Goal: Task Accomplishment & Management: Complete application form

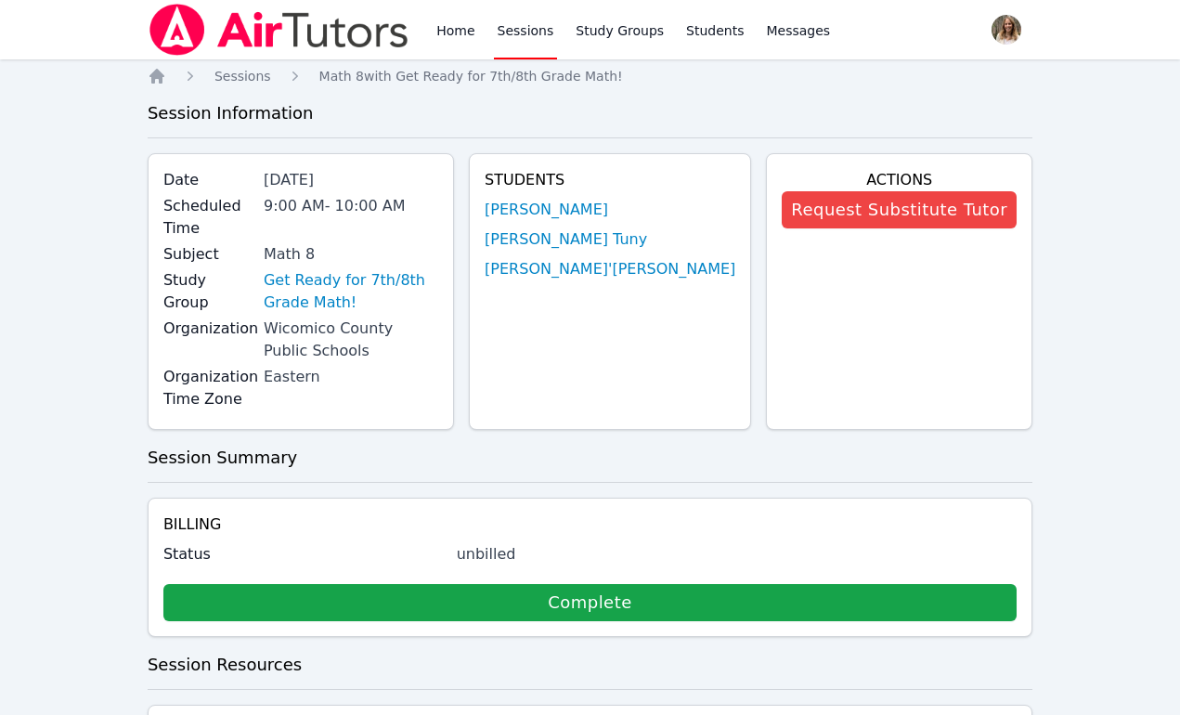
drag, startPoint x: 0, startPoint y: 0, endPoint x: 108, endPoint y: -369, distance: 384.1
click at [108, 0] on html "Home Sessions Study Groups Students Messages Open user menu Sandra Davis Open m…" at bounding box center [590, 357] width 1180 height 715
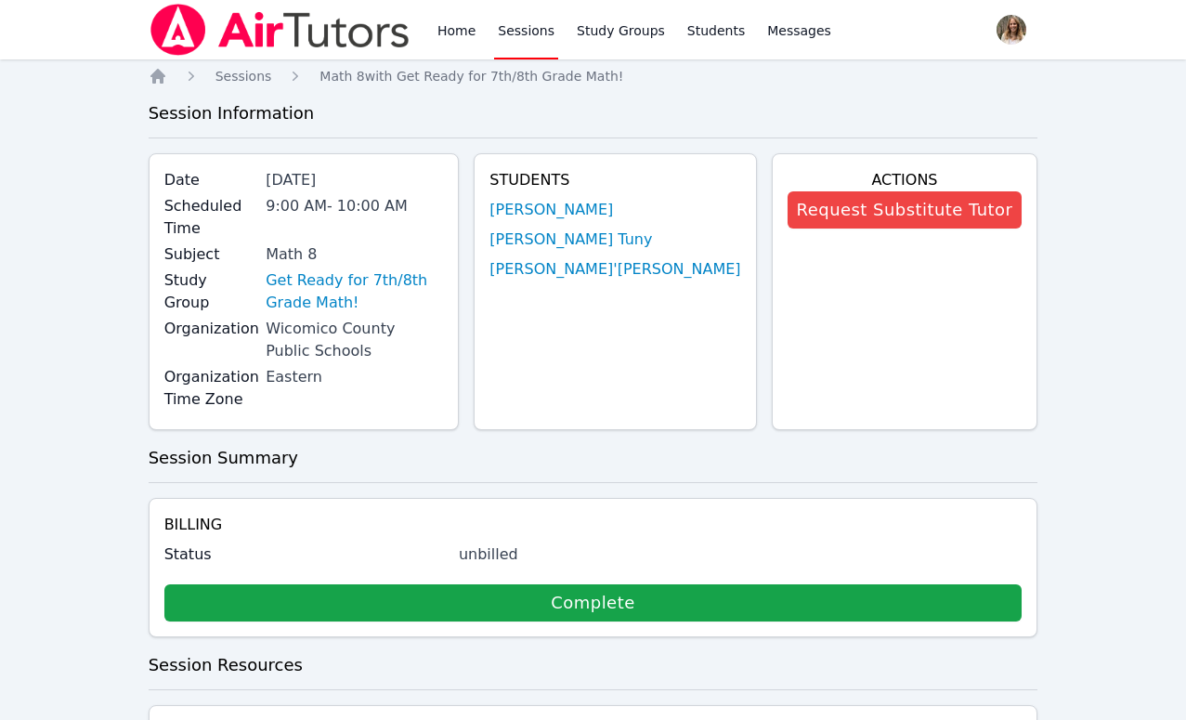
click at [525, 26] on link "Sessions" at bounding box center [526, 29] width 64 height 59
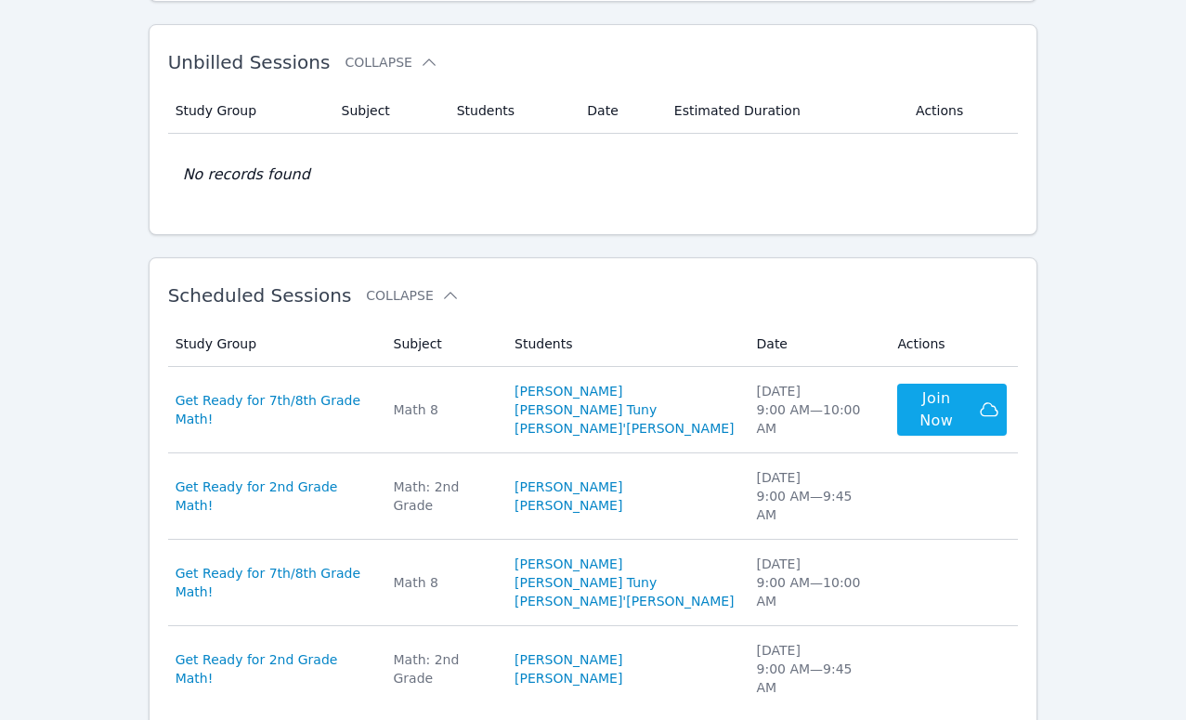
scroll to position [363, 0]
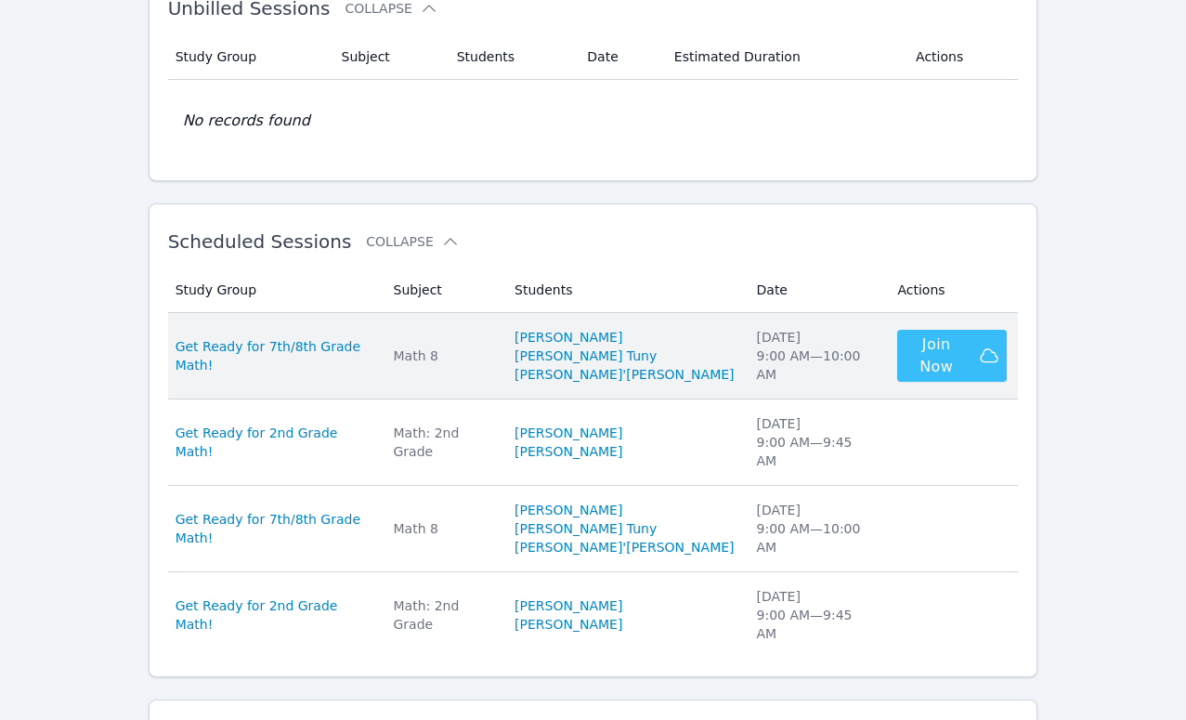
click at [933, 352] on span "Join Now" at bounding box center [936, 355] width 63 height 45
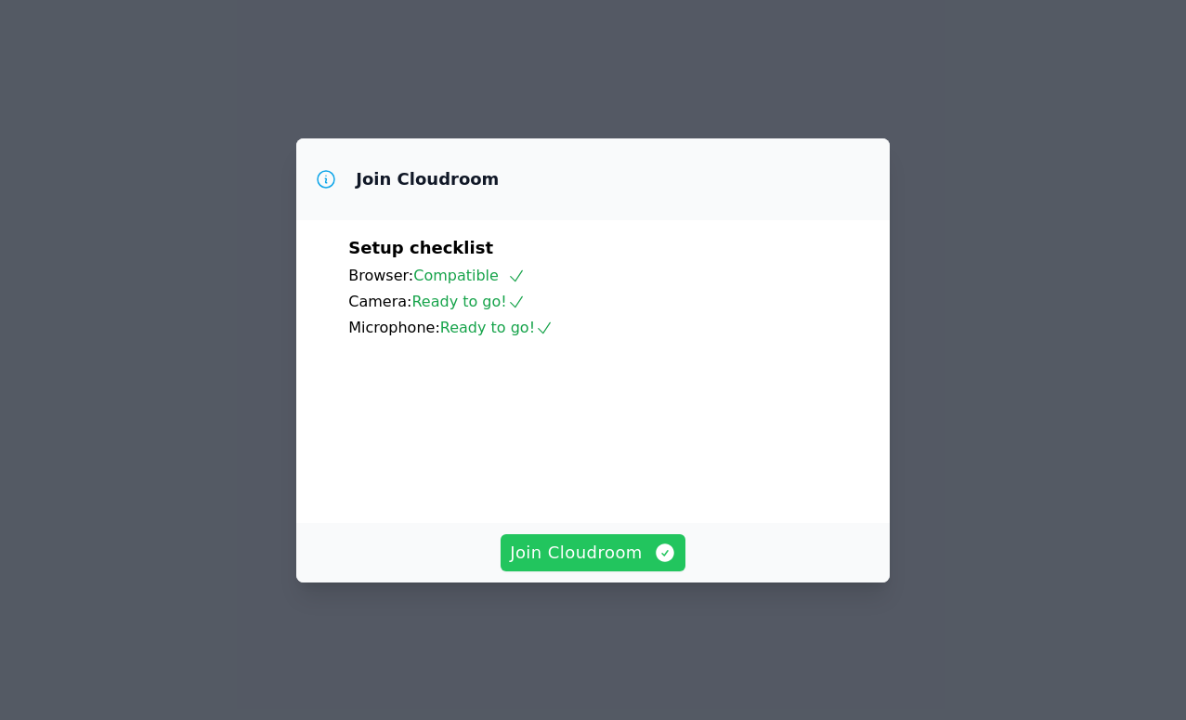
click at [576, 566] on span "Join Cloudroom" at bounding box center [593, 553] width 166 height 26
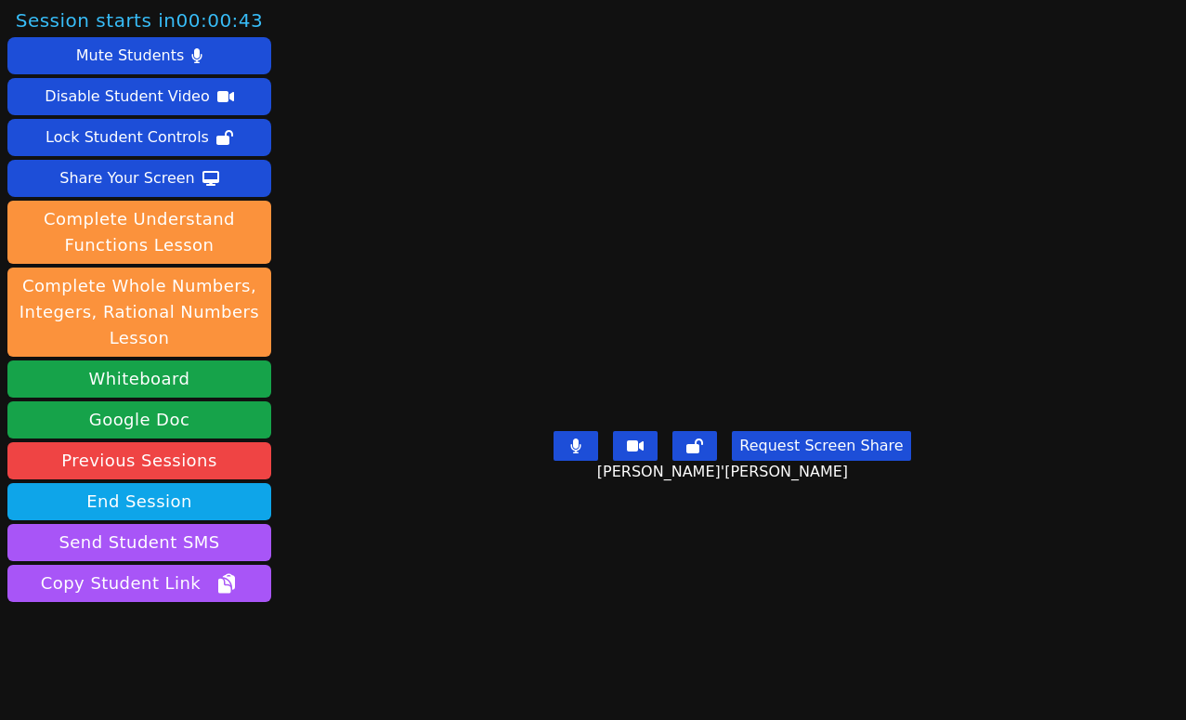
scroll to position [42, 0]
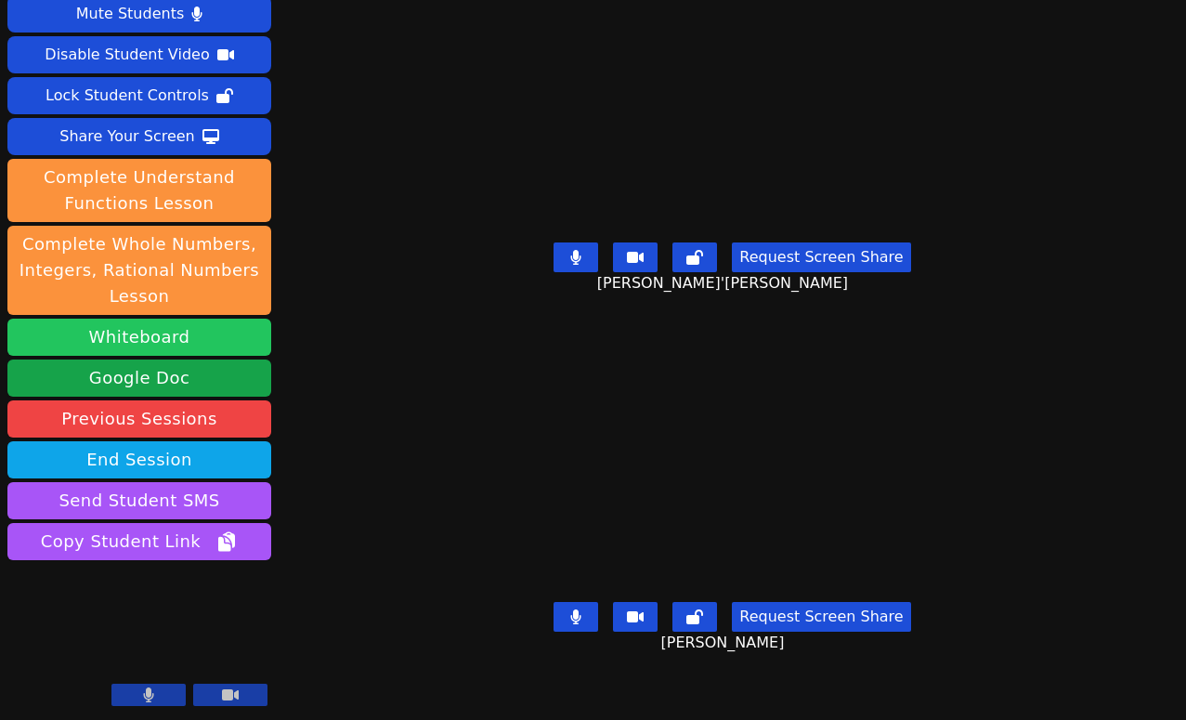
click at [177, 333] on button "Whiteboard" at bounding box center [139, 337] width 264 height 37
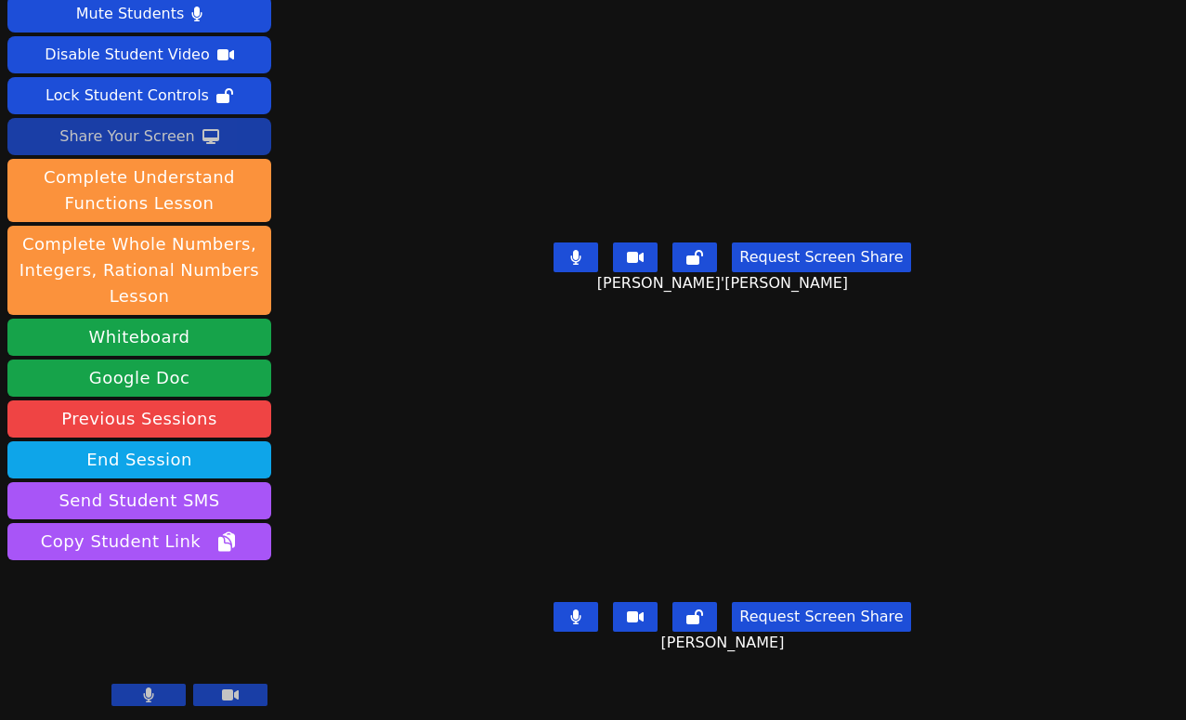
click at [150, 134] on div "Share Your Screen" at bounding box center [127, 137] width 136 height 30
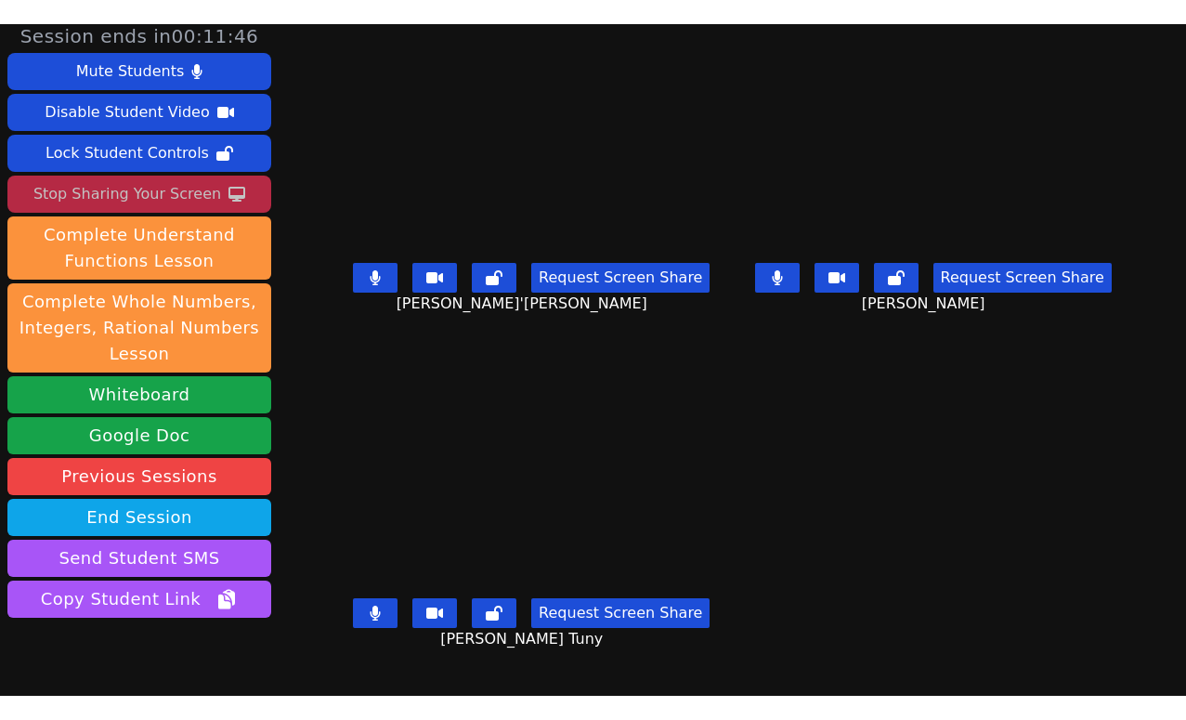
scroll to position [0, 0]
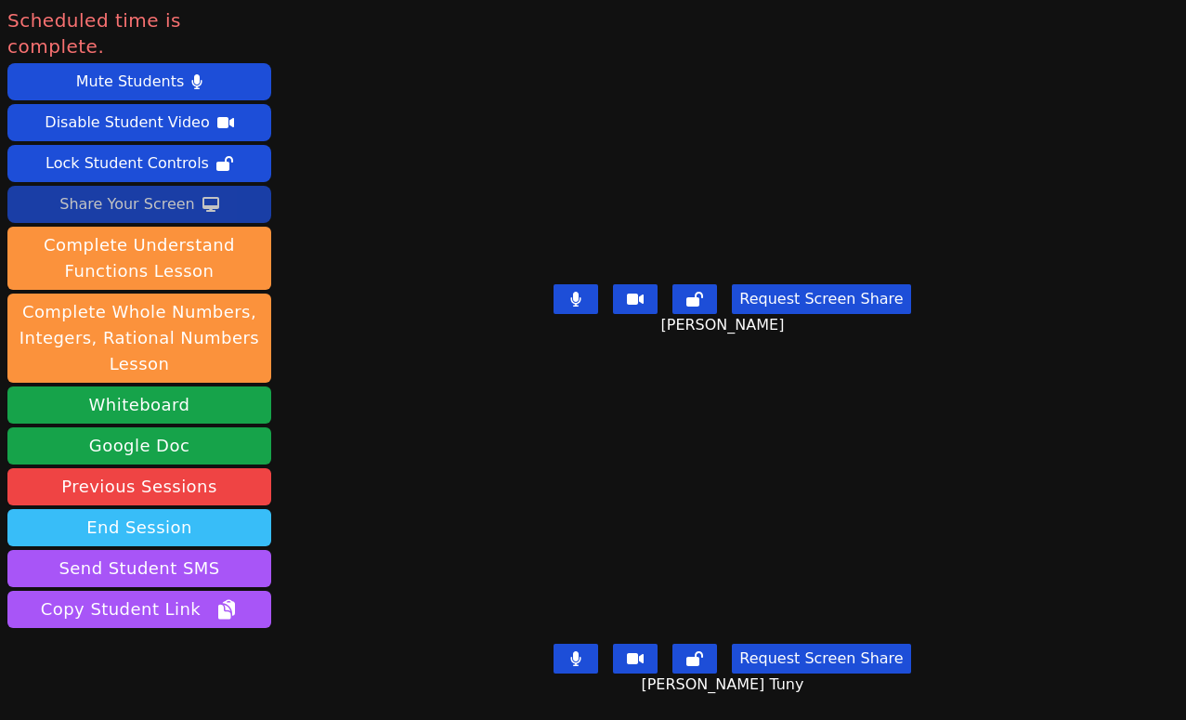
click at [168, 509] on button "End Session" at bounding box center [139, 527] width 264 height 37
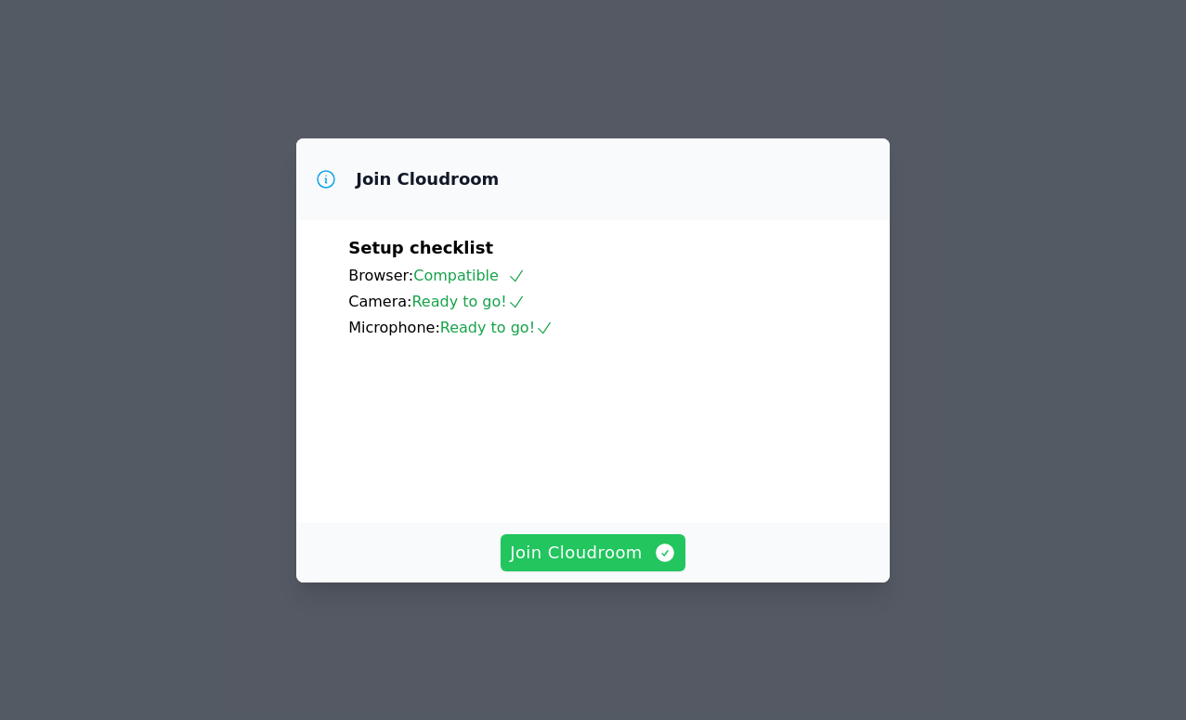
click at [593, 566] on span "Join Cloudroom" at bounding box center [593, 553] width 166 height 26
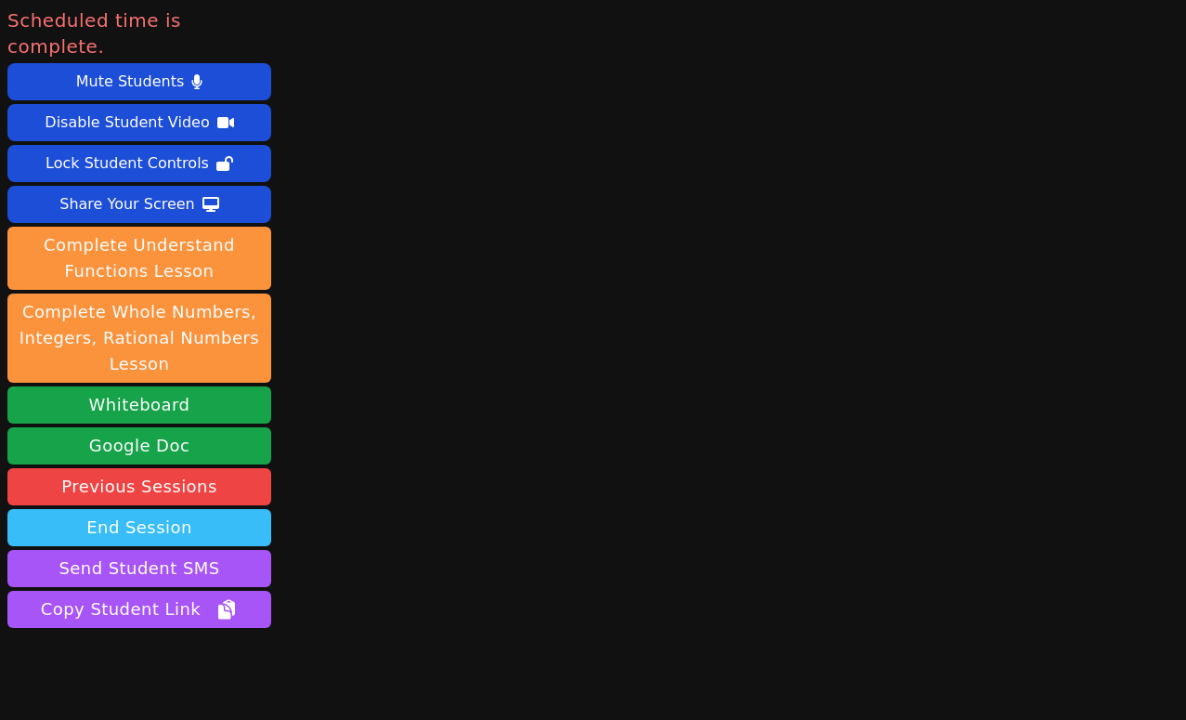
click at [169, 509] on button "End Session" at bounding box center [139, 527] width 264 height 37
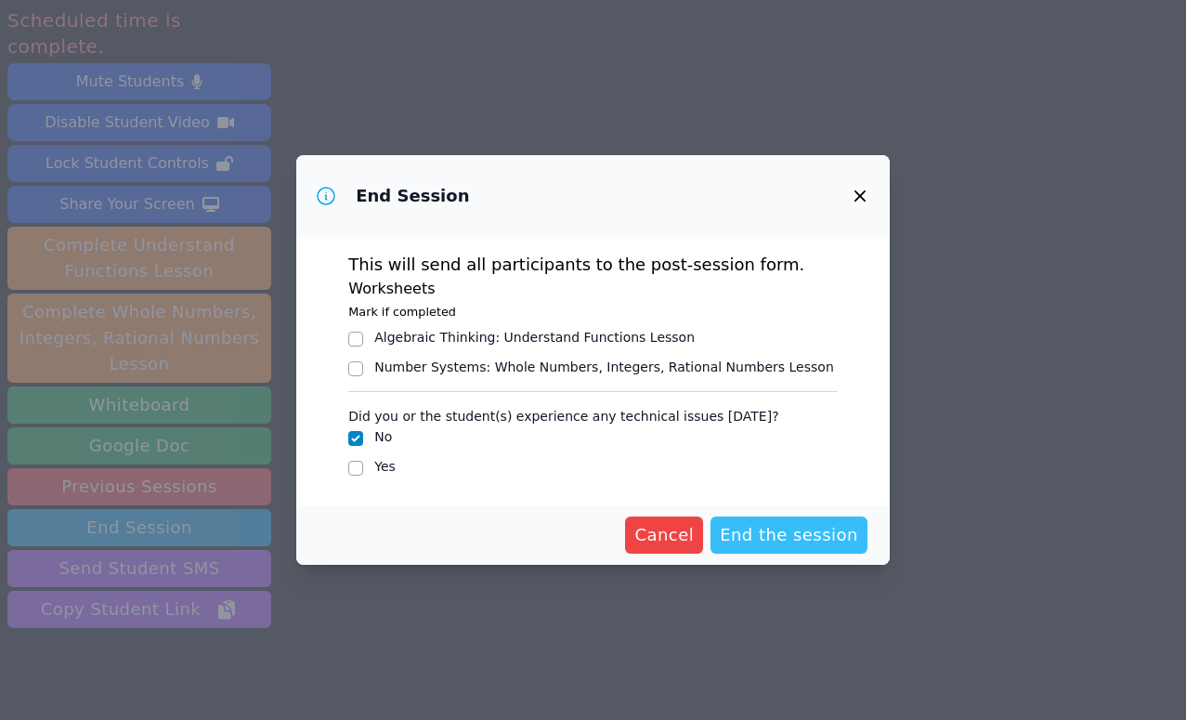
click at [777, 538] on span "End the session" at bounding box center [789, 535] width 138 height 26
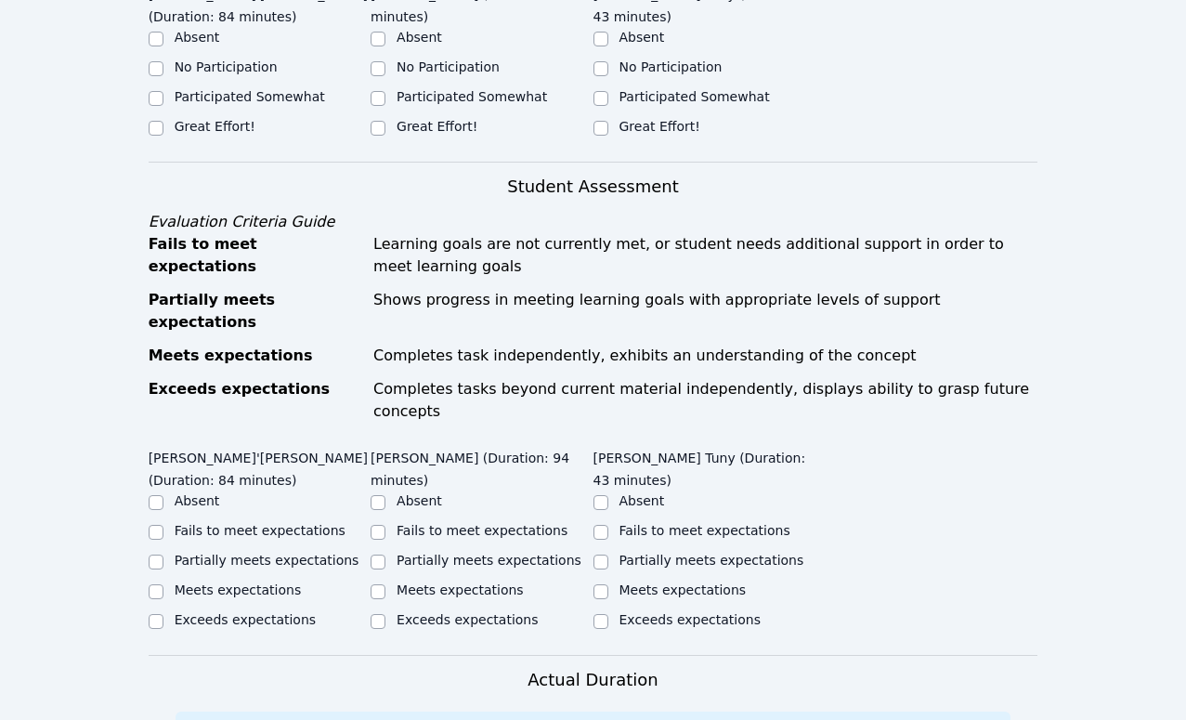
scroll to position [541, 0]
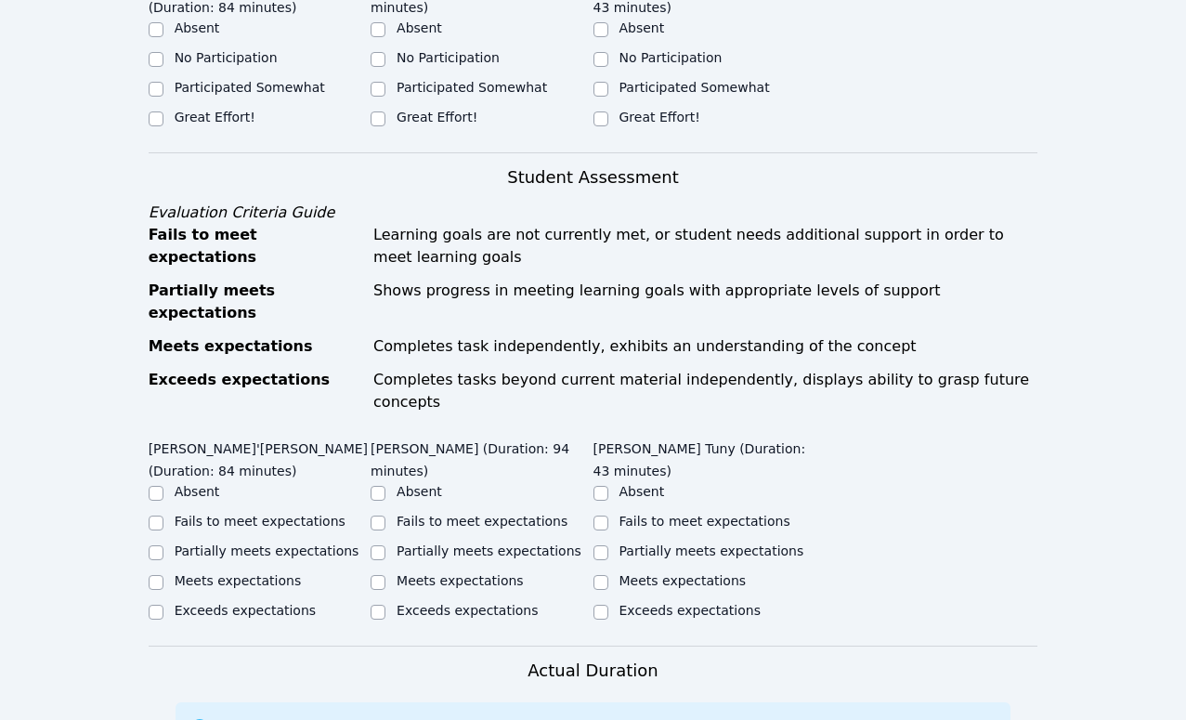
click at [209, 120] on label "Great Effort!" at bounding box center [215, 117] width 81 height 15
click at [163, 120] on input "Great Effort!" at bounding box center [156, 118] width 15 height 15
checkbox input "true"
click at [425, 114] on label "Great Effort!" at bounding box center [437, 117] width 81 height 15
click at [385, 114] on input "Great Effort!" at bounding box center [378, 118] width 15 height 15
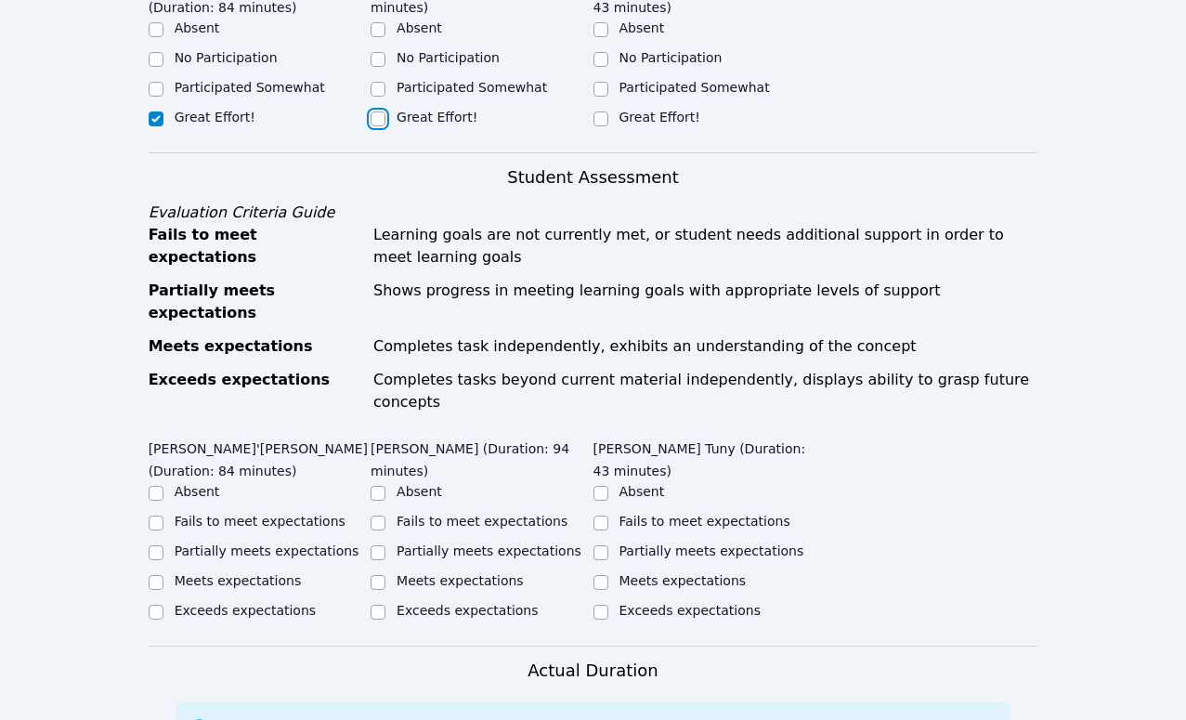
checkbox input "true"
click at [655, 118] on label "Great Effort!" at bounding box center [660, 117] width 81 height 15
click at [608, 118] on input "Great Effort!" at bounding box center [600, 118] width 15 height 15
checkbox input "true"
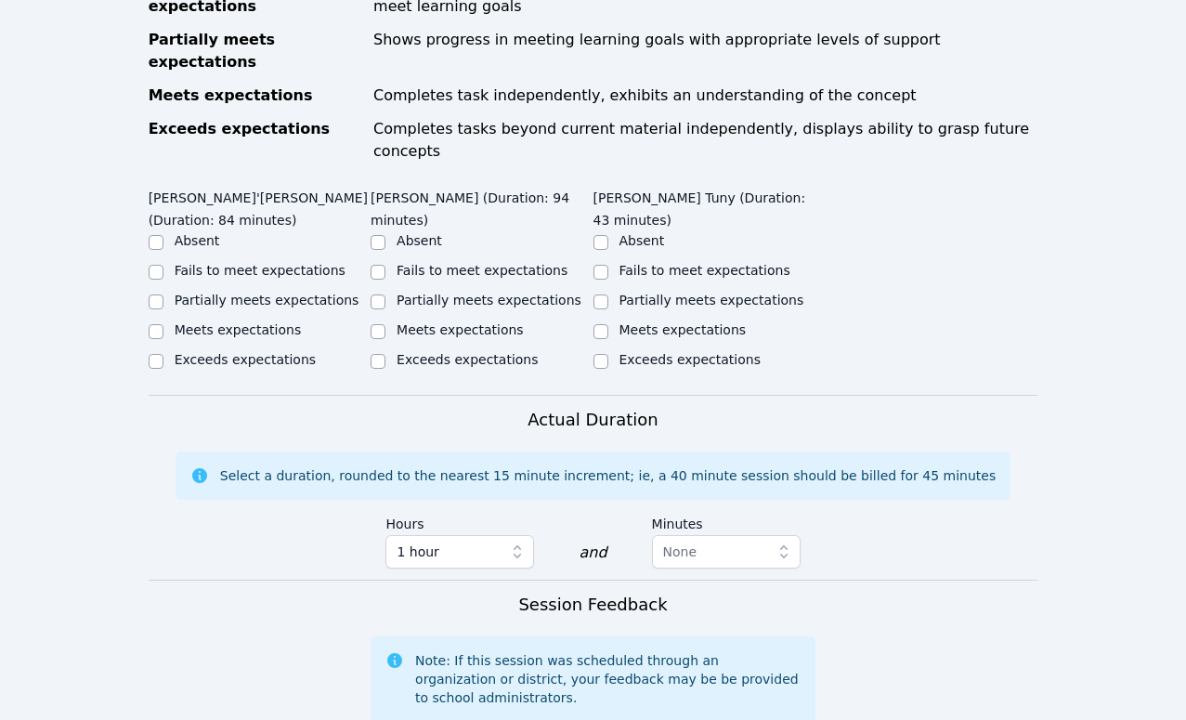
scroll to position [798, 0]
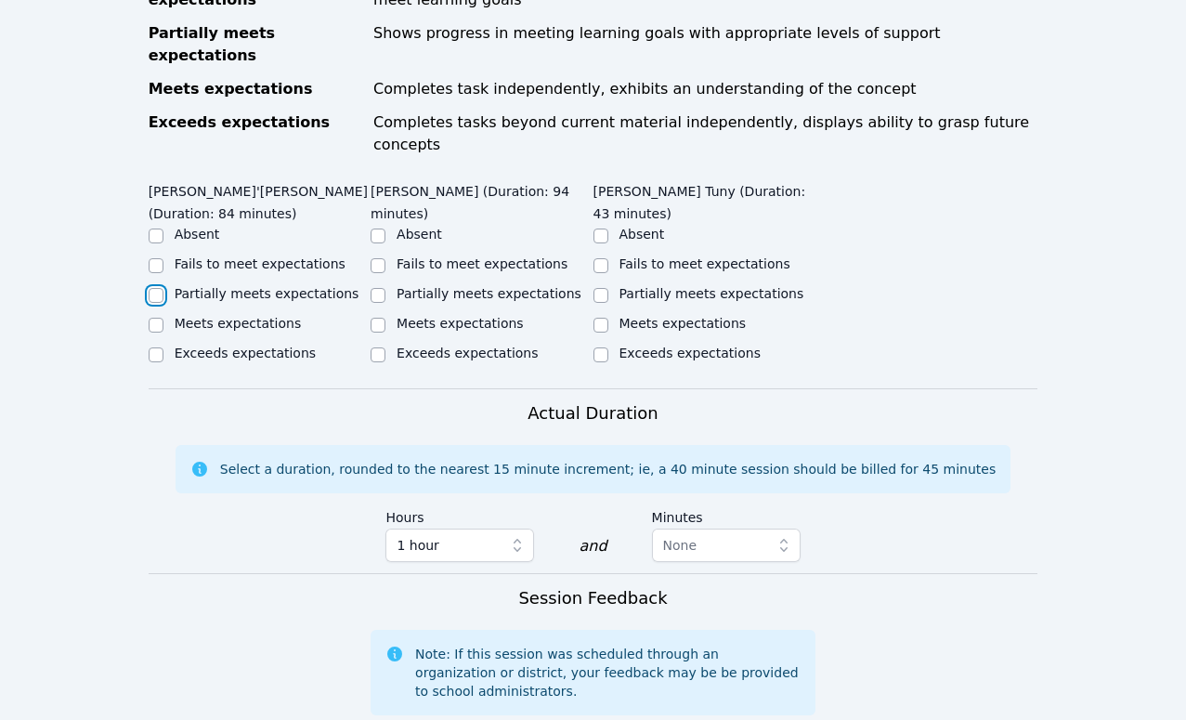
click at [159, 288] on input "Partially meets expectations" at bounding box center [156, 295] width 15 height 15
checkbox input "true"
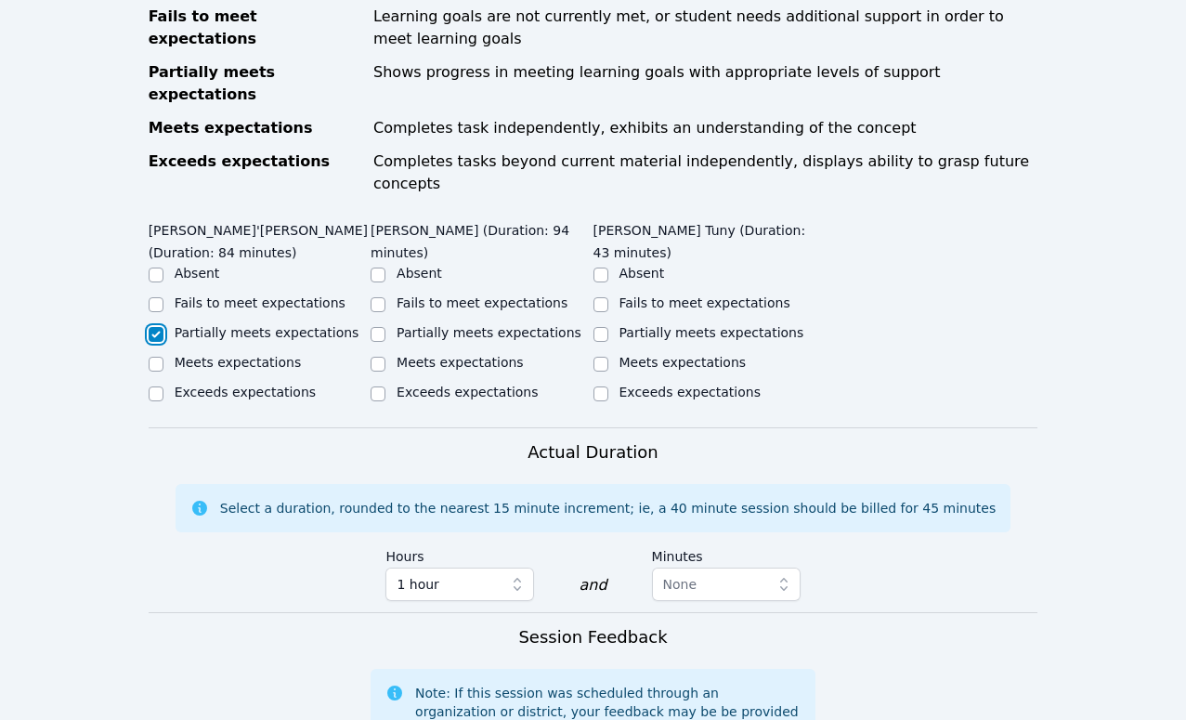
scroll to position [770, 0]
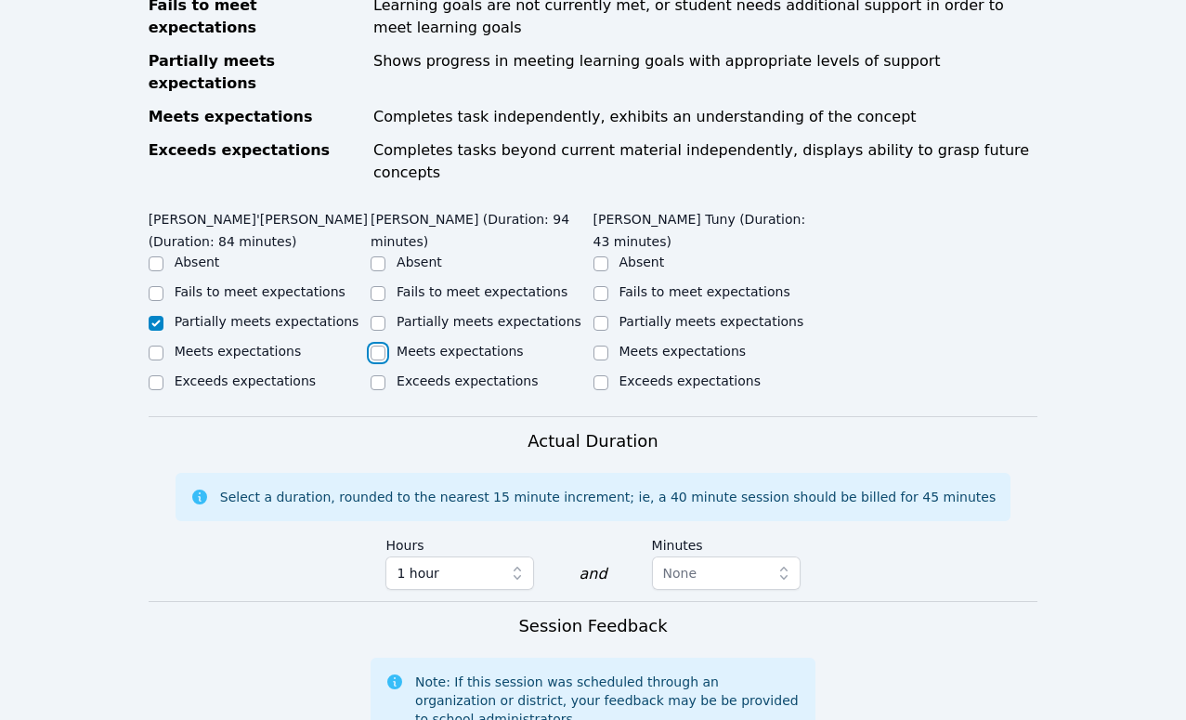
click at [380, 346] on input "Meets expectations" at bounding box center [378, 353] width 15 height 15
checkbox input "true"
click at [604, 316] on input "Partially meets expectations" at bounding box center [600, 323] width 15 height 15
checkbox input "true"
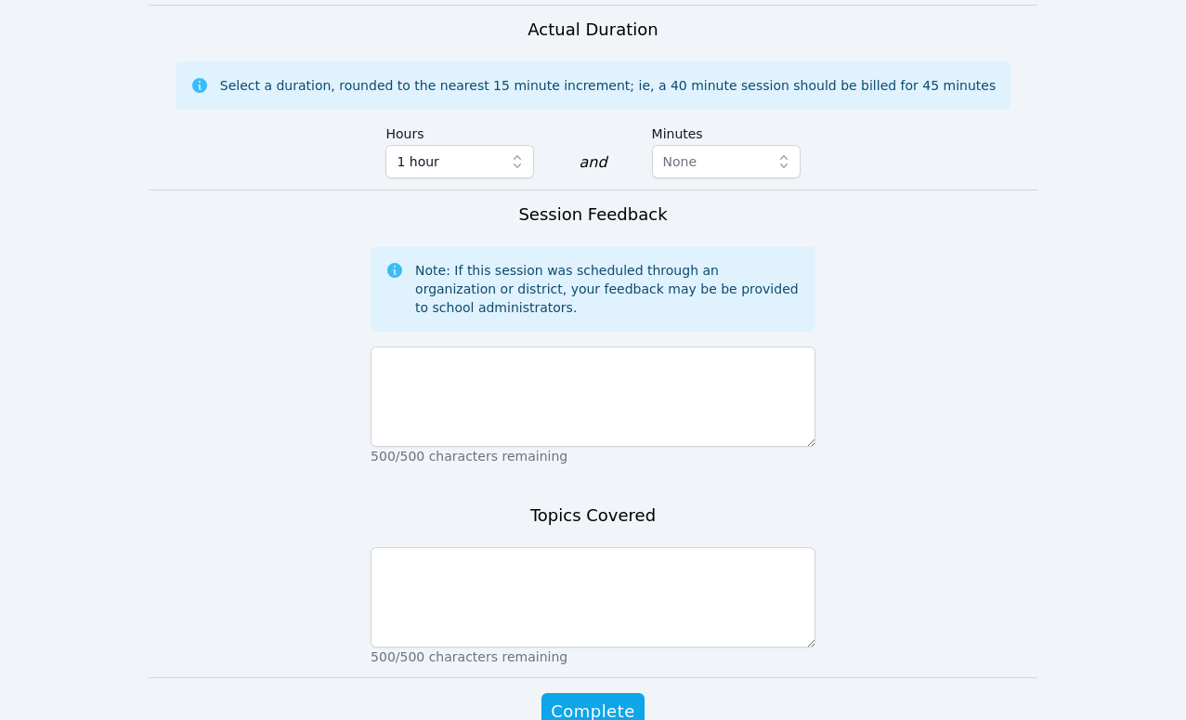
scroll to position [1236, 0]
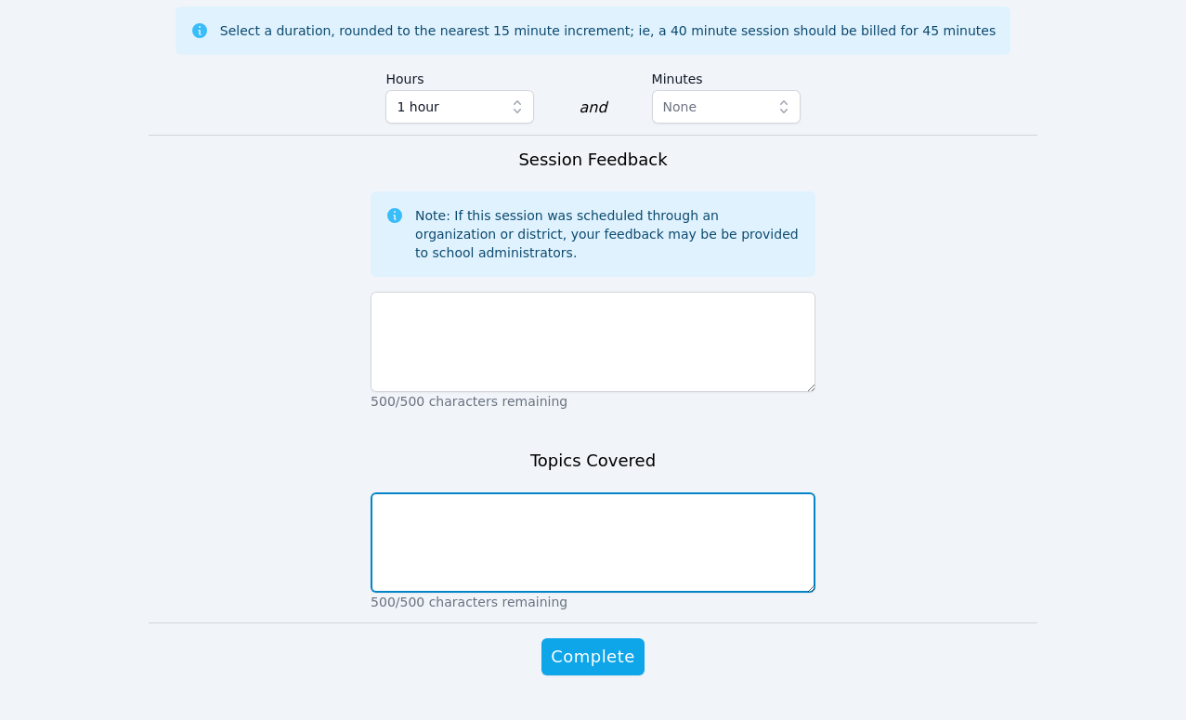
click at [672, 500] on textarea at bounding box center [593, 542] width 445 height 100
type textarea "Expanding expressions, understanding graphs of proportional relationships"
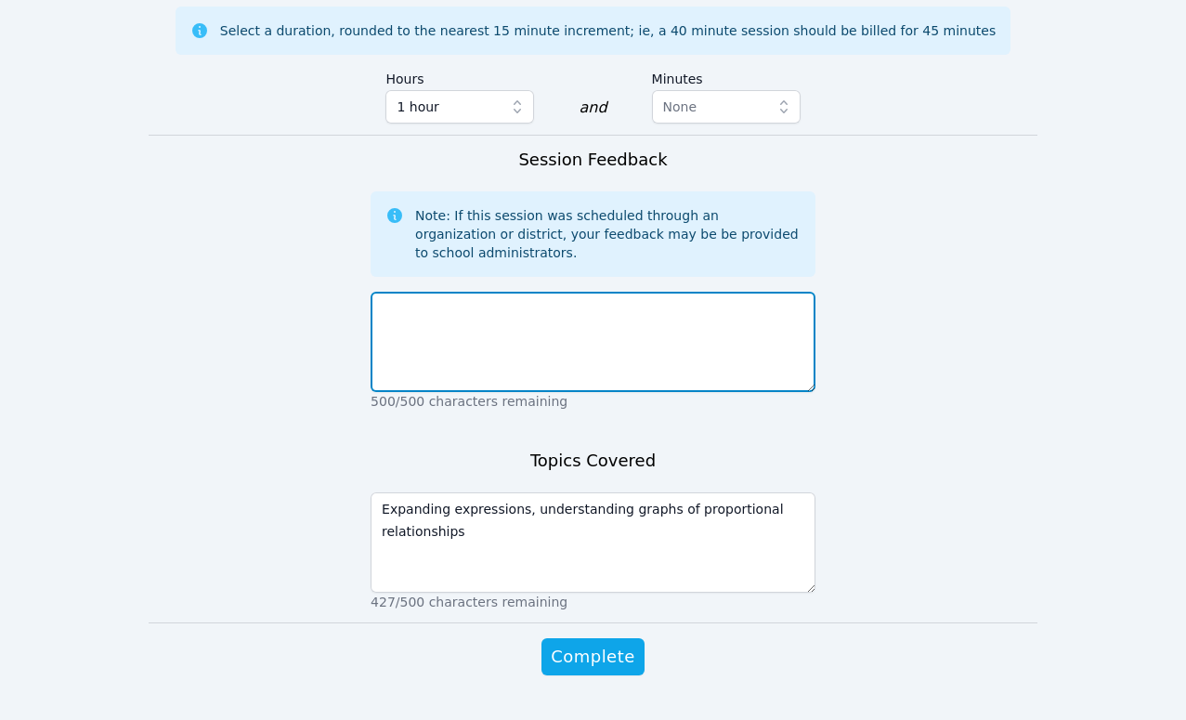
click at [527, 292] on textarea at bounding box center [593, 342] width 445 height 100
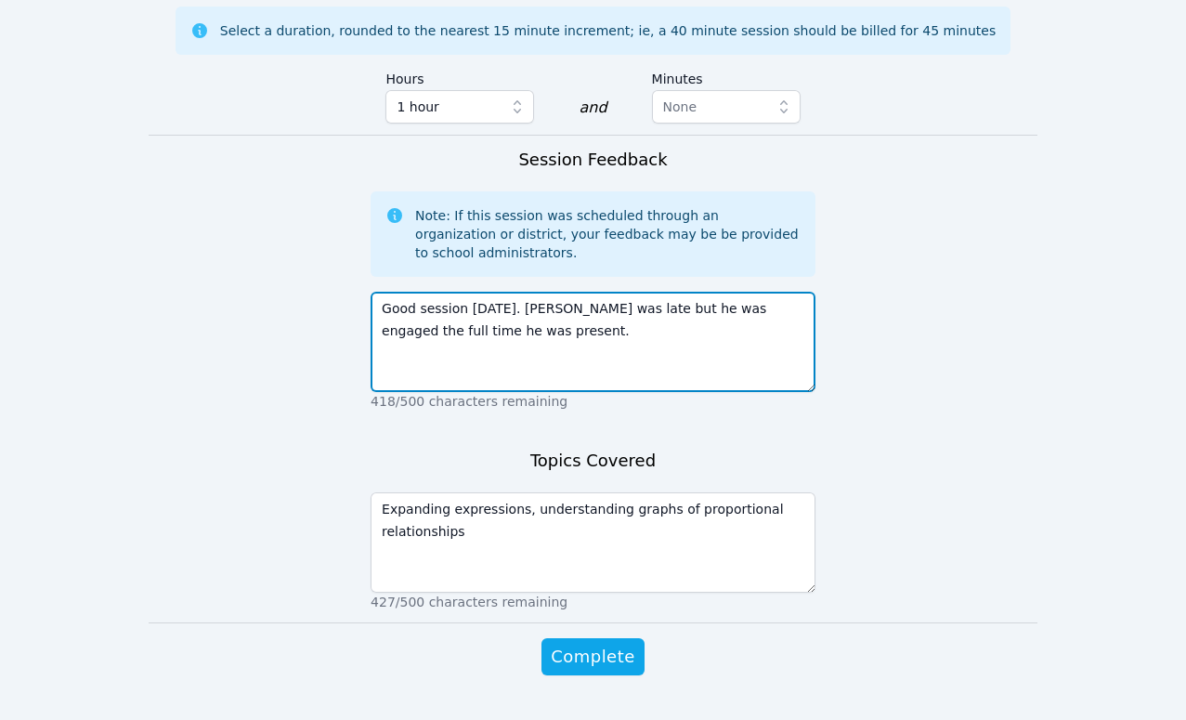
click at [614, 292] on textarea "Good session today. Jean was late but he was engaged the full time he was prese…" at bounding box center [593, 342] width 445 height 100
click at [634, 292] on textarea "Good session today. Jean was late but, like the others, he was engaged the full…" at bounding box center [593, 342] width 445 height 100
click at [385, 308] on textarea "Good session today. Jean was late but, like the others, he was engaged the full…" at bounding box center [593, 342] width 445 height 100
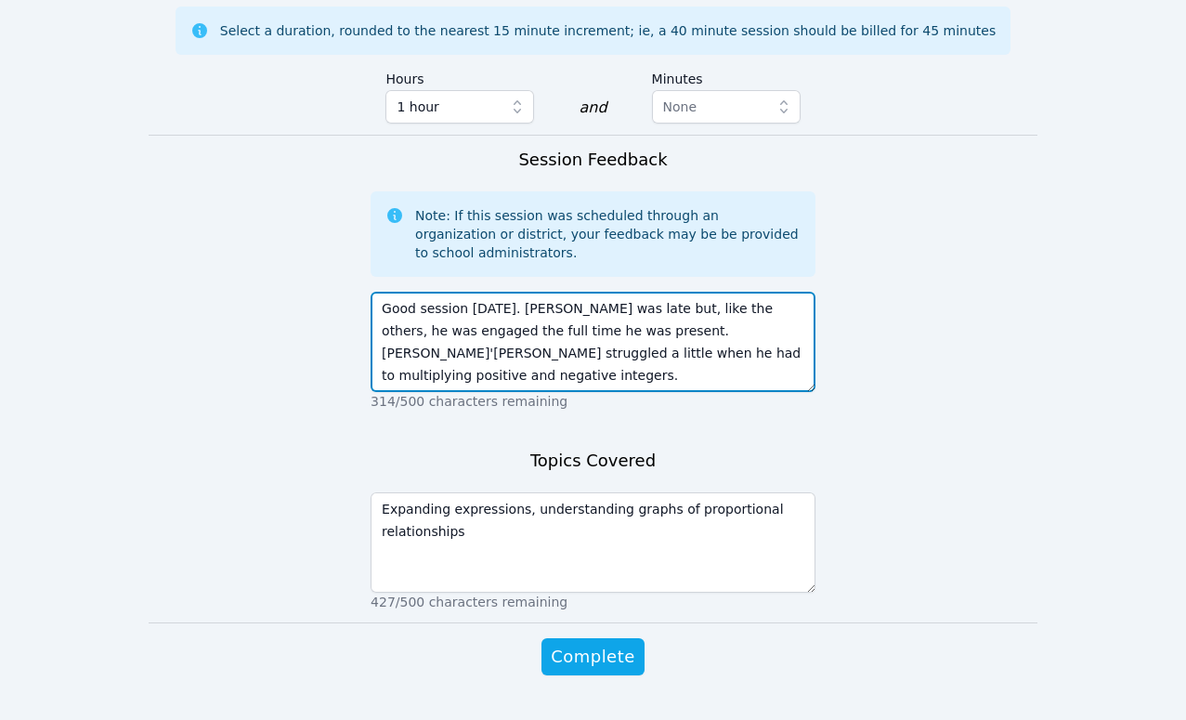
click at [507, 307] on textarea "Good session today. Jean was late but, like the others, he was engaged the full…" at bounding box center [593, 342] width 445 height 100
click at [744, 292] on textarea "Good session today. Jean was late but, like the others, he was engaged the full…" at bounding box center [593, 342] width 445 height 100
click at [642, 315] on textarea "Good session today. Jean was late but, like the others, he was engaged the full…" at bounding box center [593, 342] width 445 height 100
click at [686, 292] on textarea "Good session today. Jean was late but, like the others, he was engaged the full…" at bounding box center [593, 342] width 445 height 100
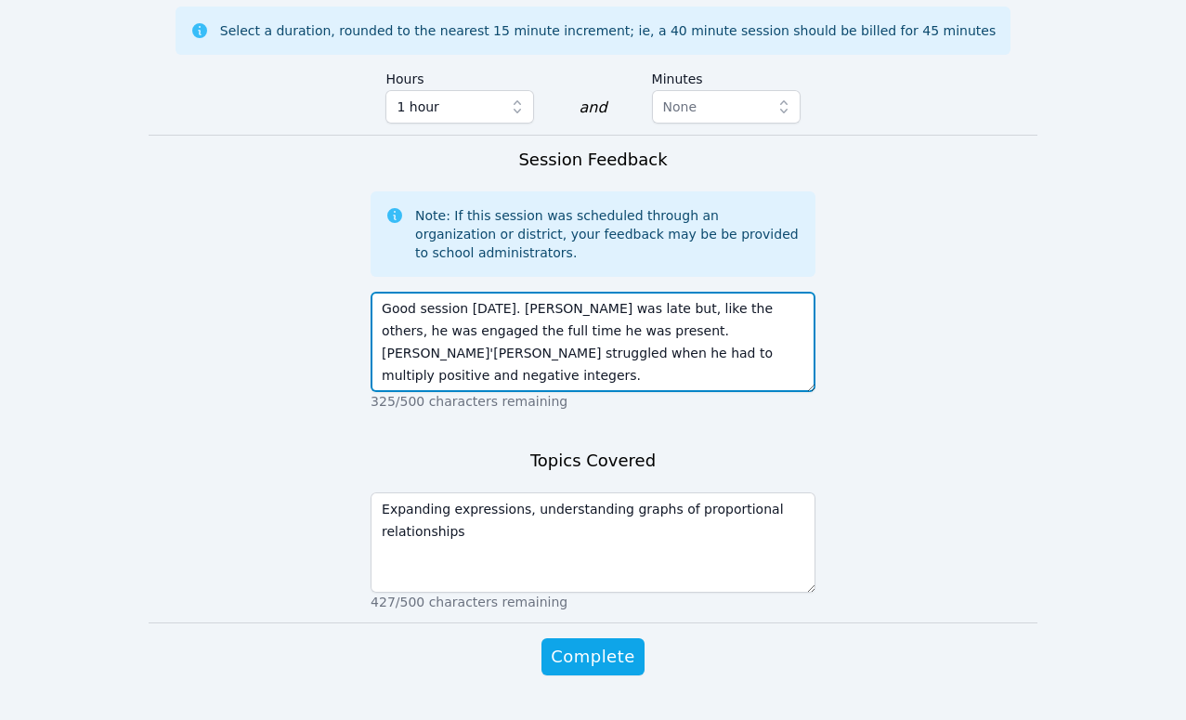
click at [686, 292] on textarea "Good session today. Jean was late but, like the others, he was engaged the full…" at bounding box center [593, 342] width 445 height 100
click at [785, 292] on textarea "Good session today. Jean was late but, like the others, he was engaged the full…" at bounding box center [593, 342] width 445 height 100
click at [804, 292] on textarea "Good session today. Jean was late but, like the others, he was engaged the full…" at bounding box center [593, 342] width 445 height 100
click at [429, 305] on textarea "Good session today. Jean was late but, like the others, he was engaged the full…" at bounding box center [593, 342] width 445 height 100
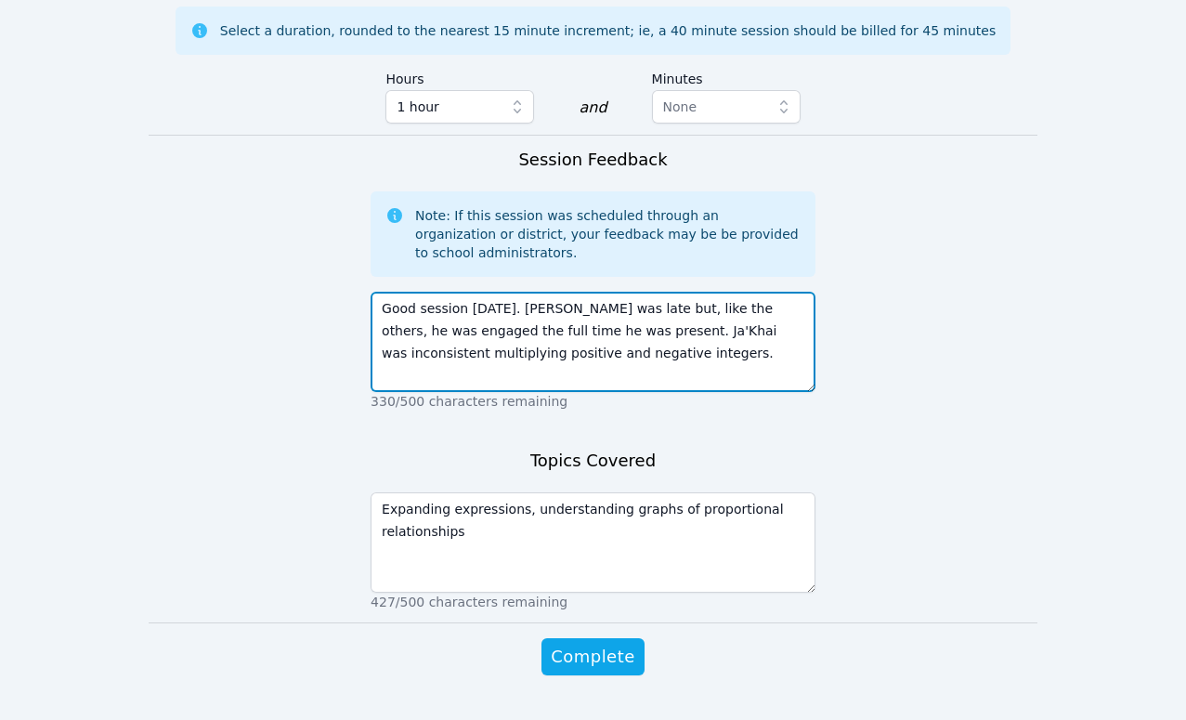
click at [662, 309] on textarea "Good session today. Jean was late but, like the others, he was engaged the full…" at bounding box center [593, 342] width 445 height 100
click at [770, 301] on textarea "Good session today. Jean was late but, like the others, he was engaged the full…" at bounding box center [593, 342] width 445 height 100
click at [766, 331] on textarea "Good session today. Jean was late but, like the others, he was engaged the full…" at bounding box center [593, 342] width 445 height 100
click at [723, 292] on textarea "Good session today. Jean was late but, like the others, he was engaged the full…" at bounding box center [593, 342] width 445 height 100
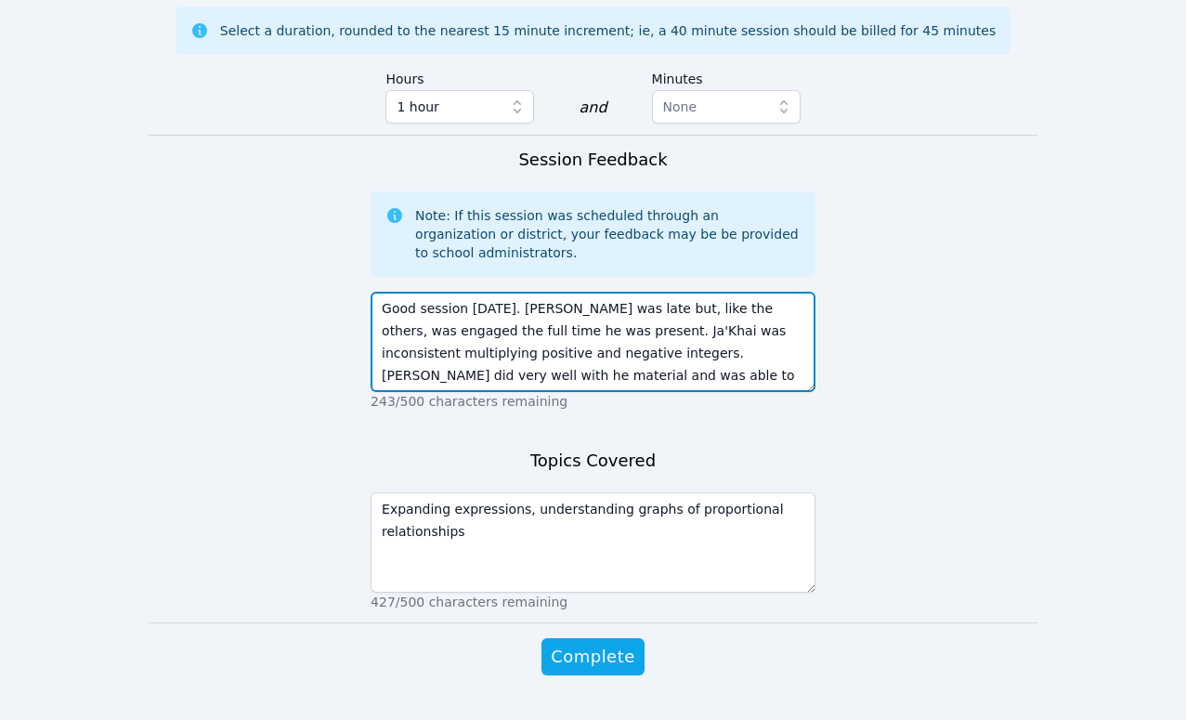
click at [700, 324] on textarea "Good session today. Jean was late but, like the others, was engaged the full ti…" at bounding box center [593, 342] width 445 height 100
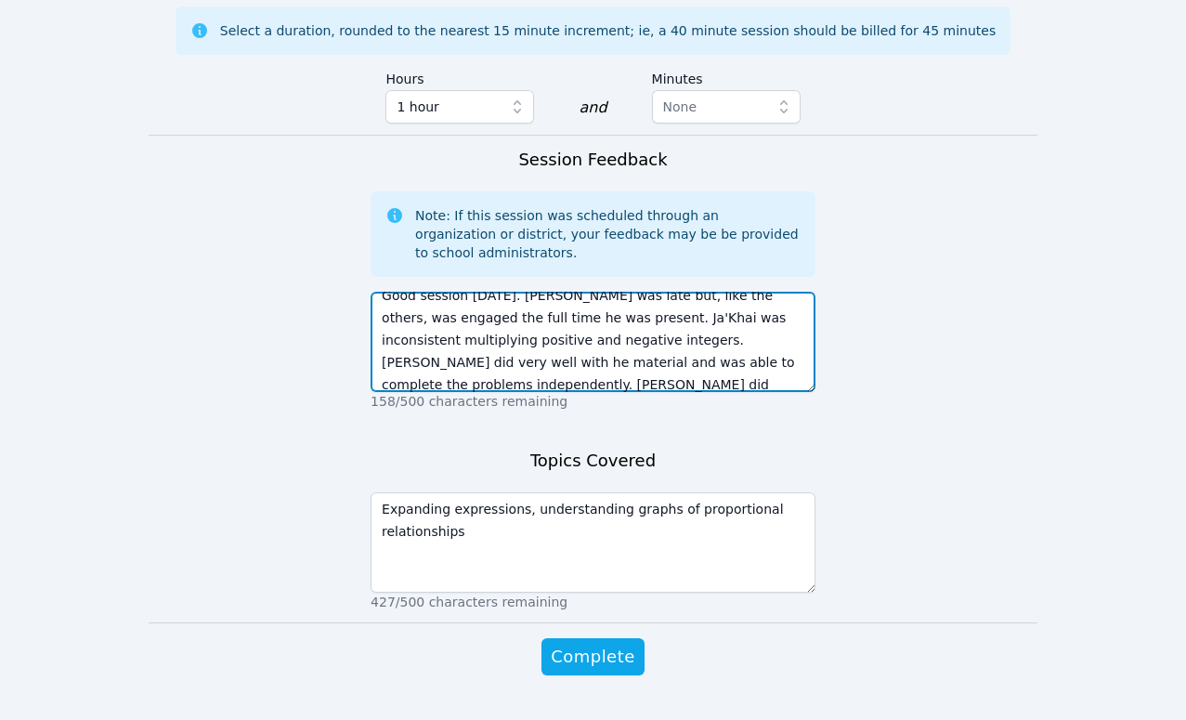
scroll to position [35, 0]
click at [698, 331] on textarea "Good session today. Jean was late but, like the others, was engaged the full ti…" at bounding box center [593, 342] width 445 height 100
click at [698, 345] on textarea "Good session today. Jean was late but, like the others, was engaged the full ti…" at bounding box center [593, 342] width 445 height 100
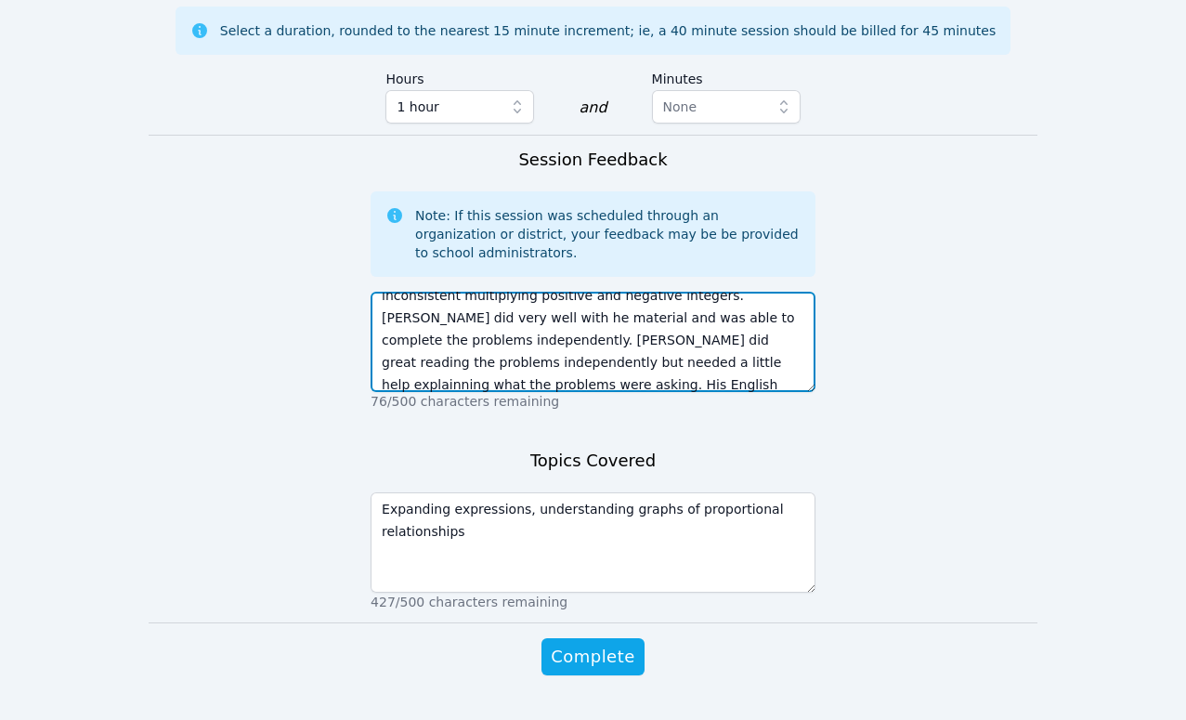
click at [416, 313] on textarea "Good session today. Jean was late but, like the others, was engaged the full ti…" at bounding box center [593, 342] width 445 height 100
click at [445, 323] on textarea "Good session today. Jean was late but, like the others, was engaged the full ti…" at bounding box center [593, 342] width 445 height 100
click at [426, 321] on textarea "Good session today. Jean was late but, like the others, was engaged the full ti…" at bounding box center [593, 342] width 445 height 100
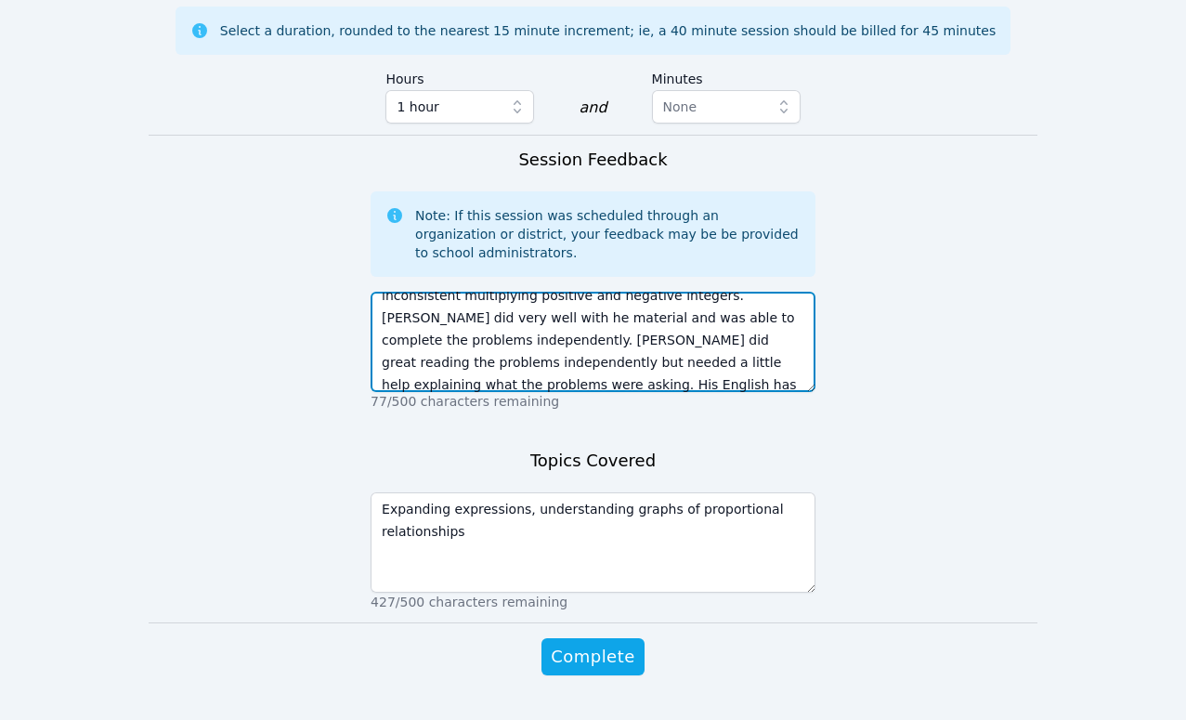
click at [641, 307] on textarea "Good session today. Jean was late but, like the others, was engaged the full ti…" at bounding box center [593, 342] width 445 height 100
drag, startPoint x: 746, startPoint y: 293, endPoint x: 806, endPoint y: 295, distance: 60.4
click at [806, 295] on textarea "Good session today. Jean was late but, like the others, was engaged the full ti…" at bounding box center [593, 342] width 445 height 100
click at [724, 314] on textarea "Good session today. Jean was late but, like the others, was engaged the full ti…" at bounding box center [593, 342] width 445 height 100
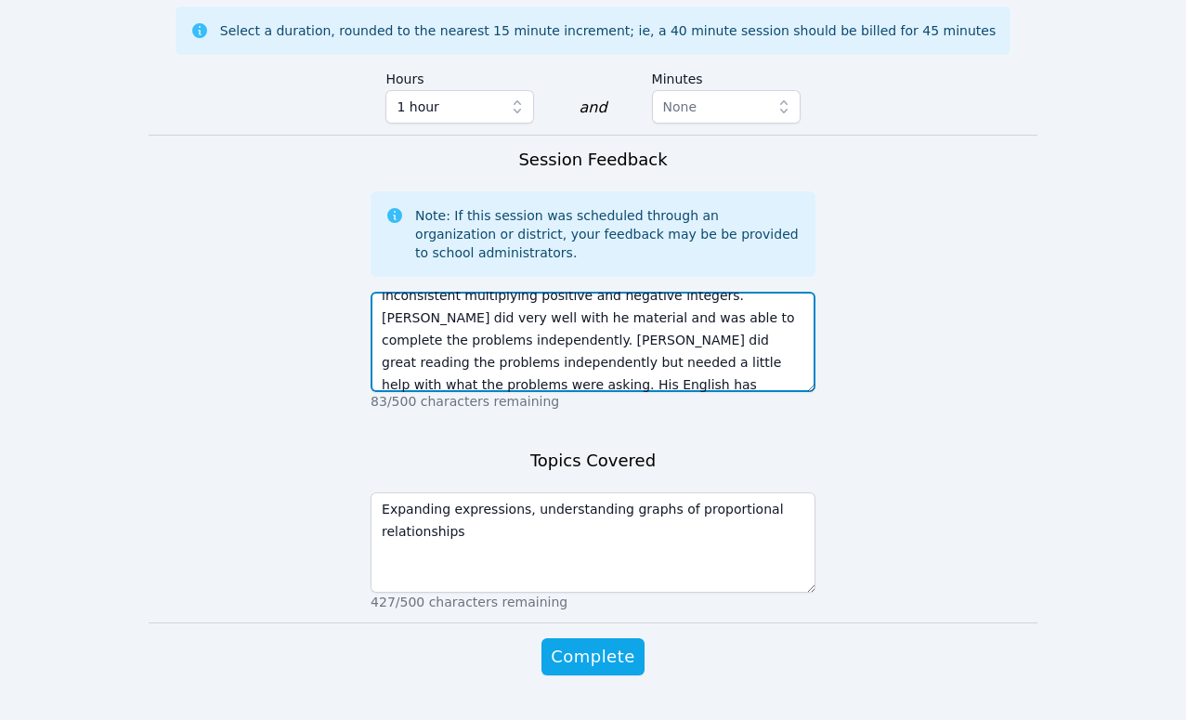
click at [724, 320] on textarea "Good session today. Jean was late but, like the others, was engaged the full ti…" at bounding box center [593, 342] width 445 height 100
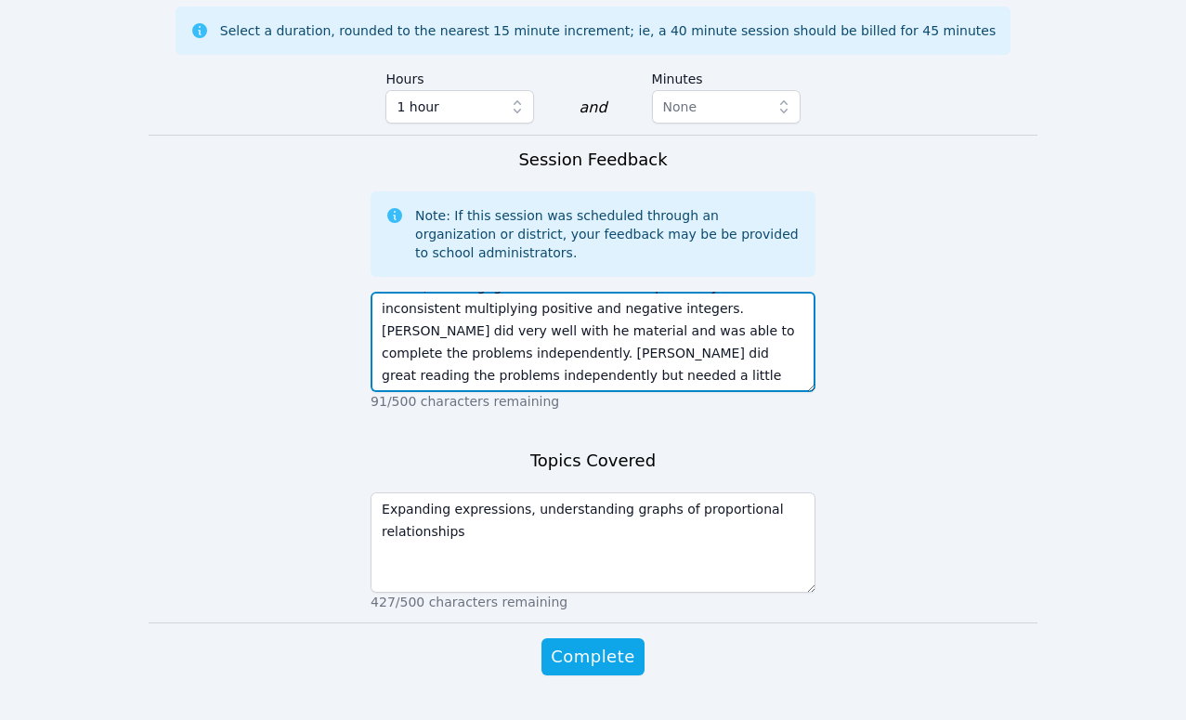
click at [764, 329] on textarea "Good session today. Jean was late but, like the others, was engaged the full ti…" at bounding box center [593, 342] width 445 height 100
drag, startPoint x: 543, startPoint y: 310, endPoint x: 543, endPoint y: 331, distance: 20.4
click at [543, 331] on textarea "Good session today. Jean was late but, like the others, was engaged the full ti…" at bounding box center [593, 342] width 445 height 100
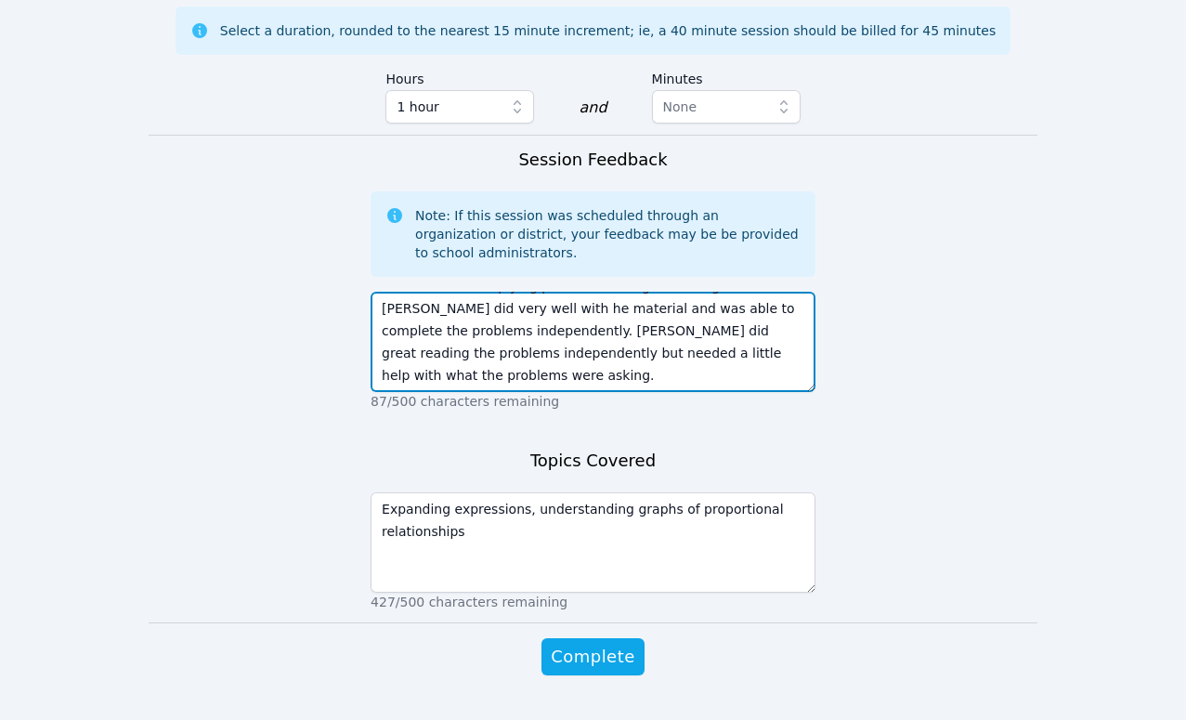
scroll to position [45, 0]
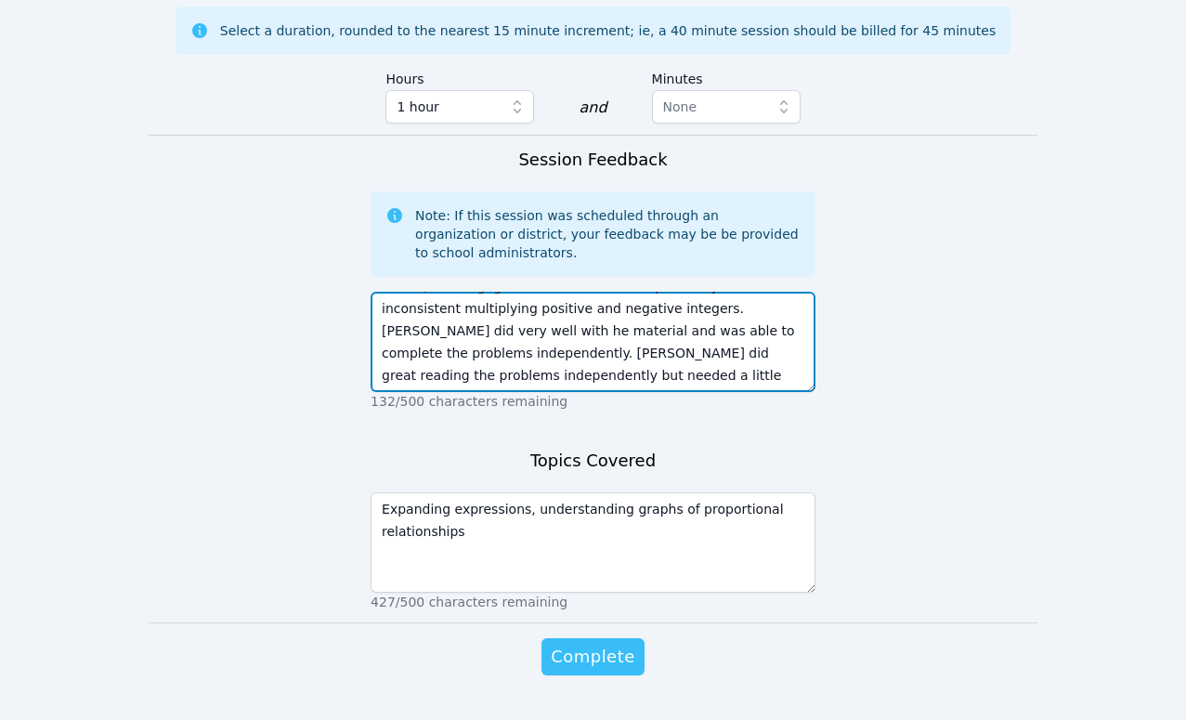
type textarea "Good session today. Jean was late but, like the others, was engaged the full ti…"
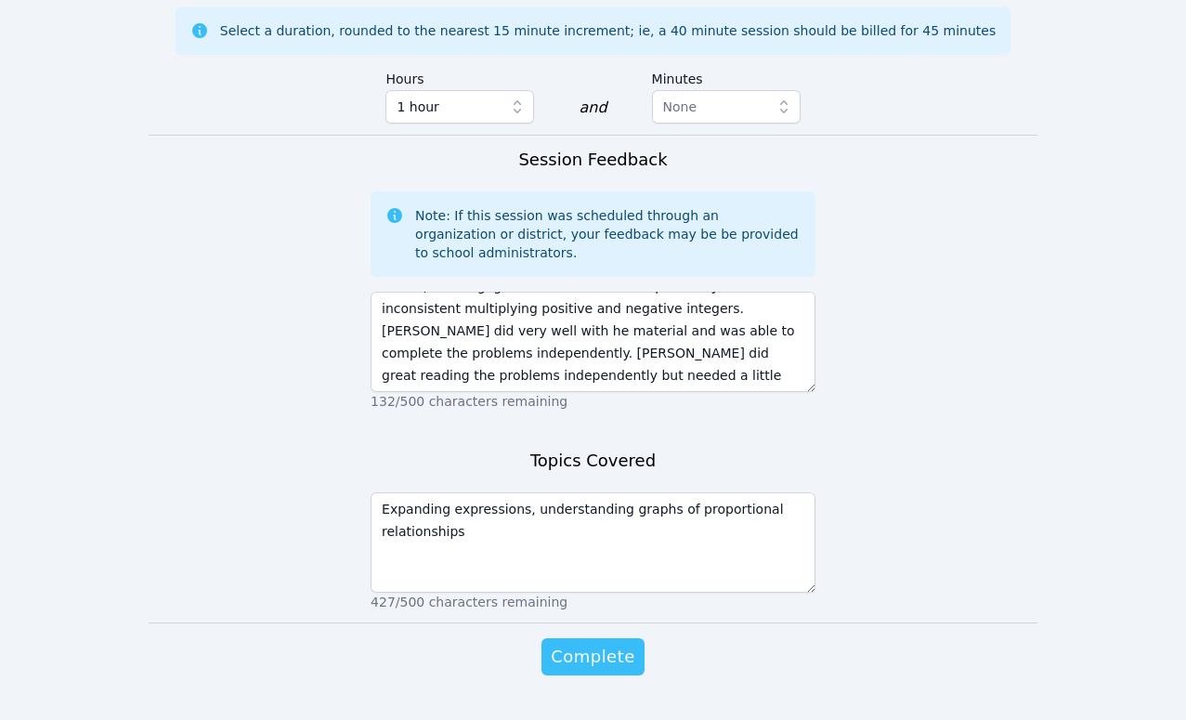
click at [599, 644] on span "Complete" at bounding box center [593, 657] width 84 height 26
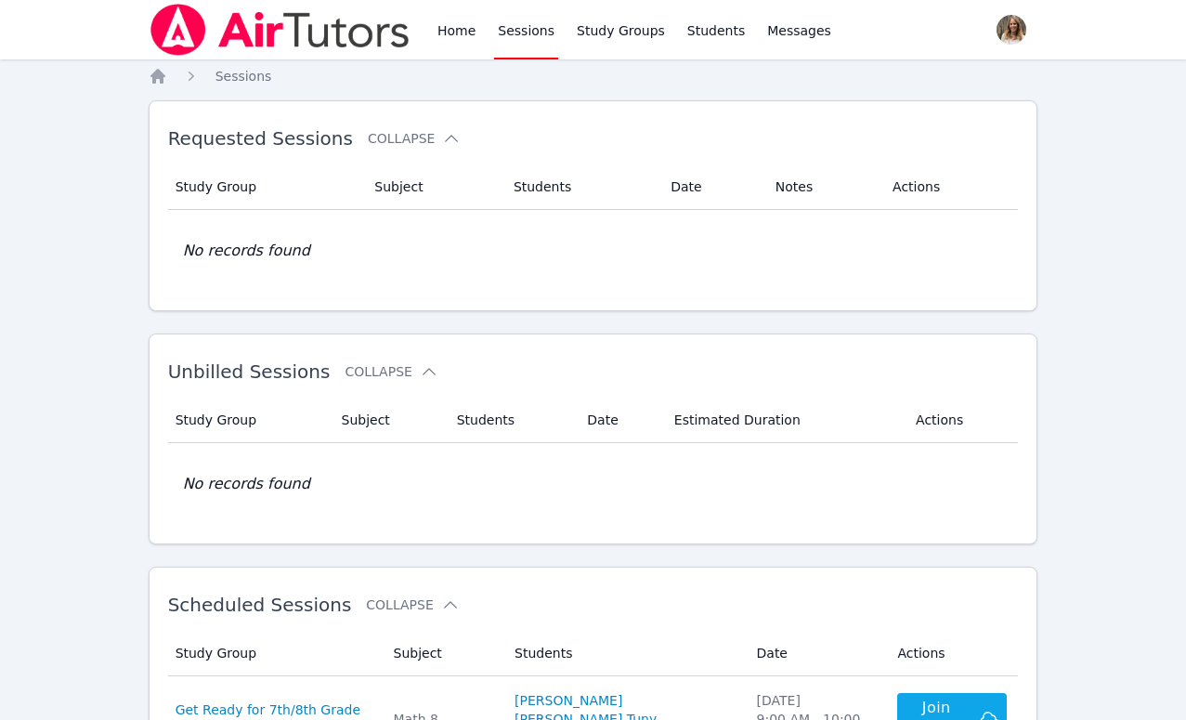
click at [521, 34] on link "Sessions" at bounding box center [526, 29] width 64 height 59
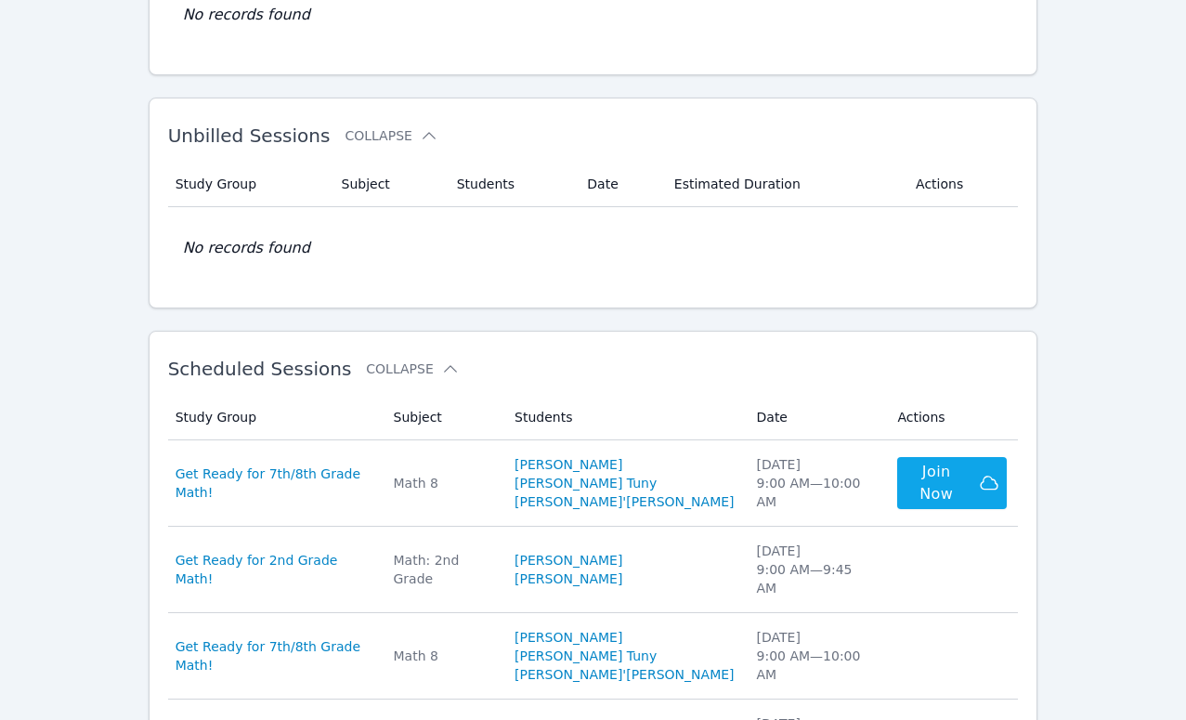
scroll to position [445, 0]
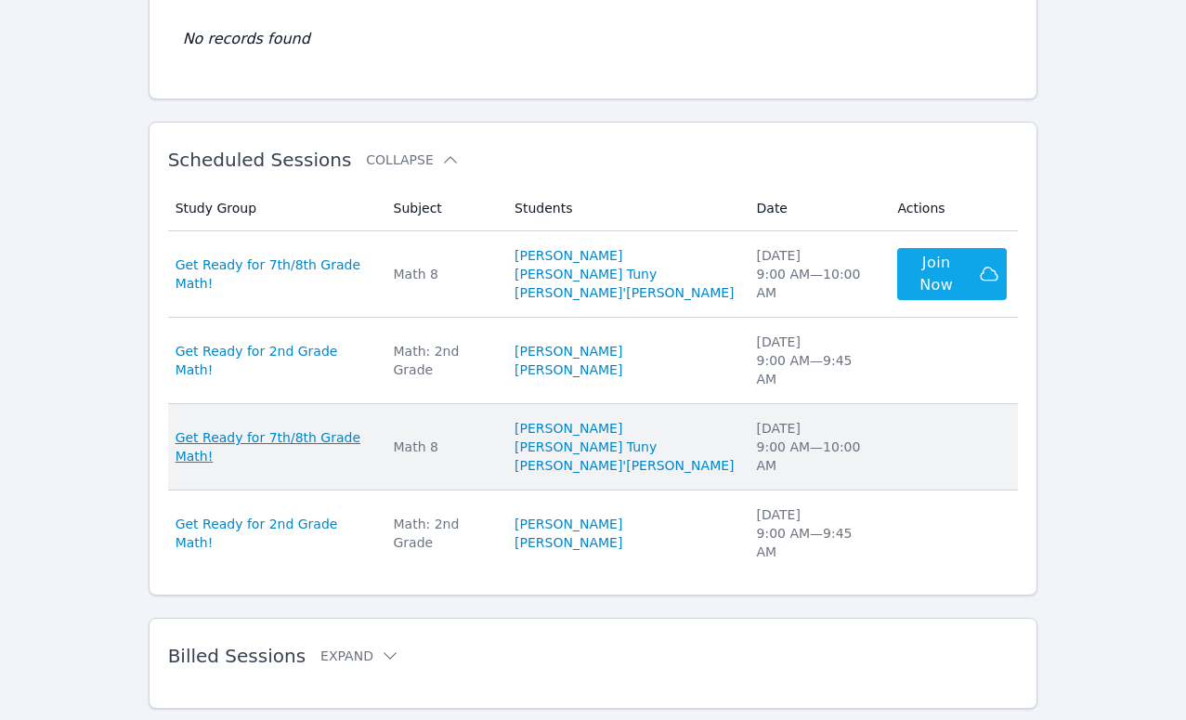
click at [302, 428] on span "Get Ready for 7th/8th Grade Math!" at bounding box center [274, 446] width 196 height 37
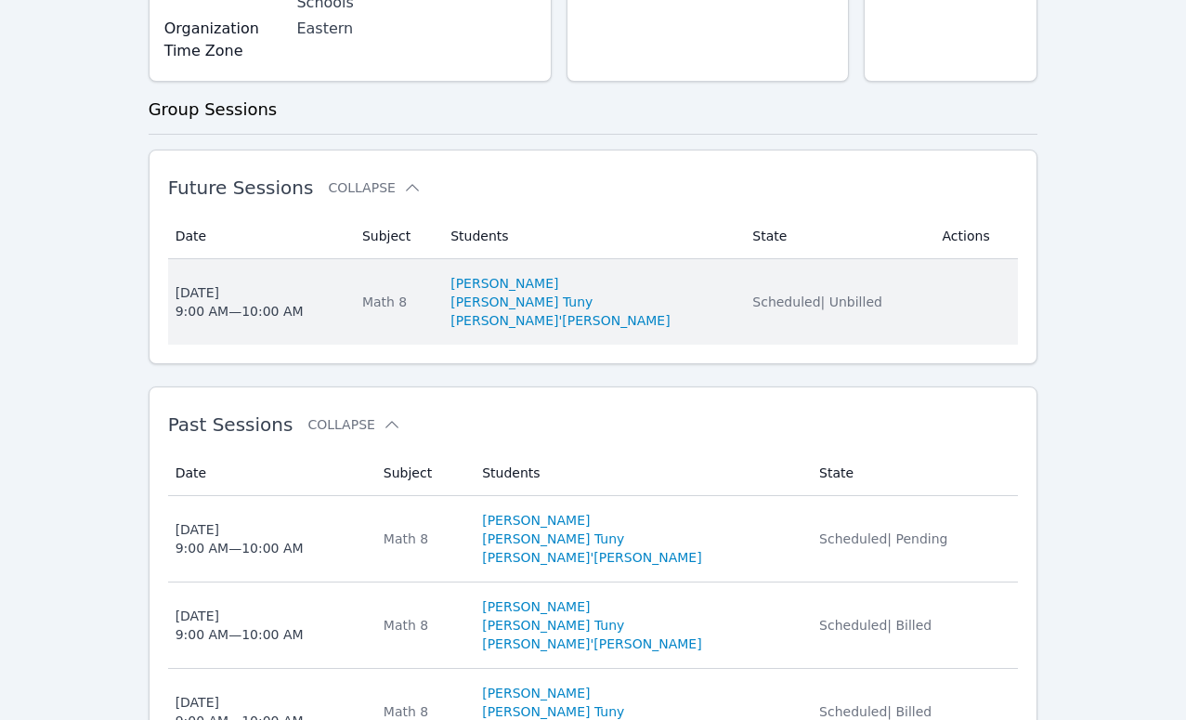
click at [269, 283] on div "Wed Aug 27 9:00 AM — 10:00 AM" at bounding box center [240, 301] width 128 height 37
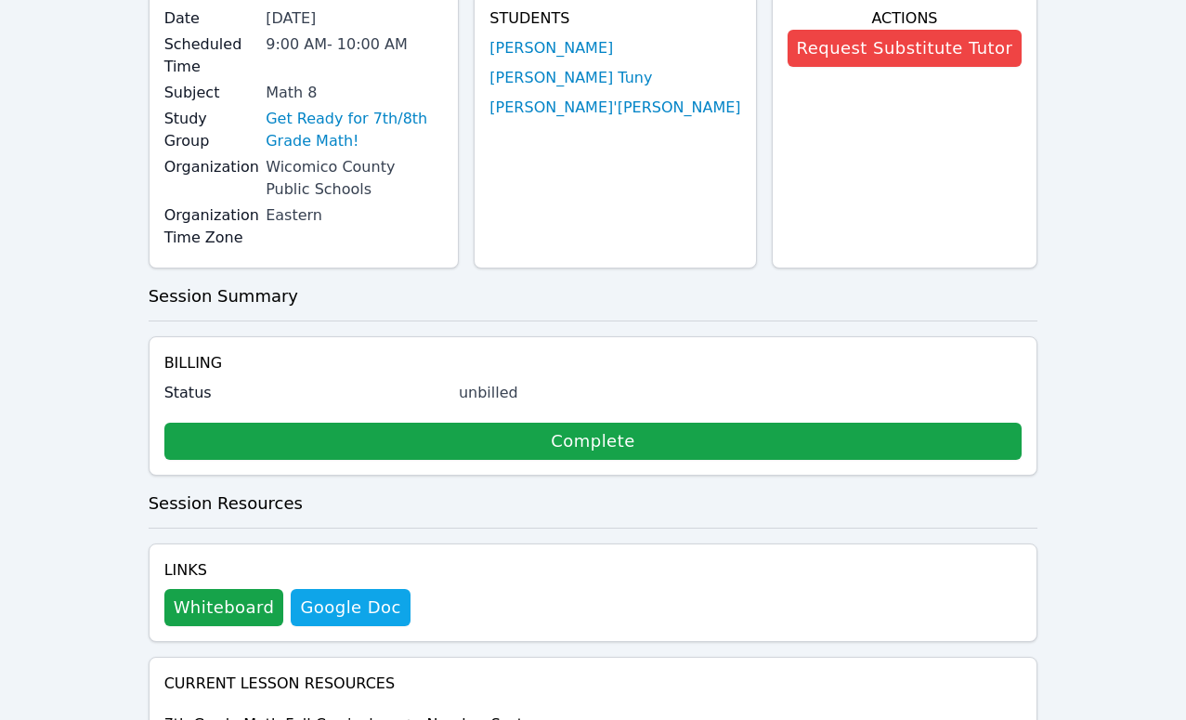
scroll to position [174, 0]
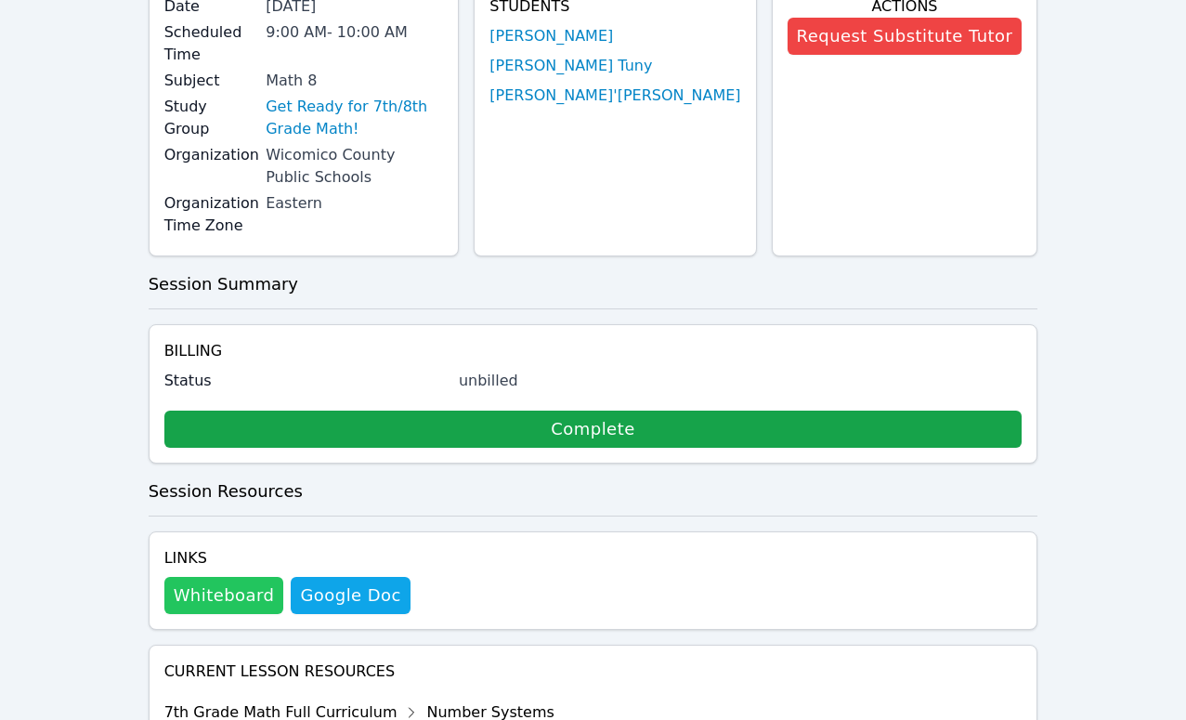
click at [196, 577] on button "Whiteboard" at bounding box center [224, 595] width 120 height 37
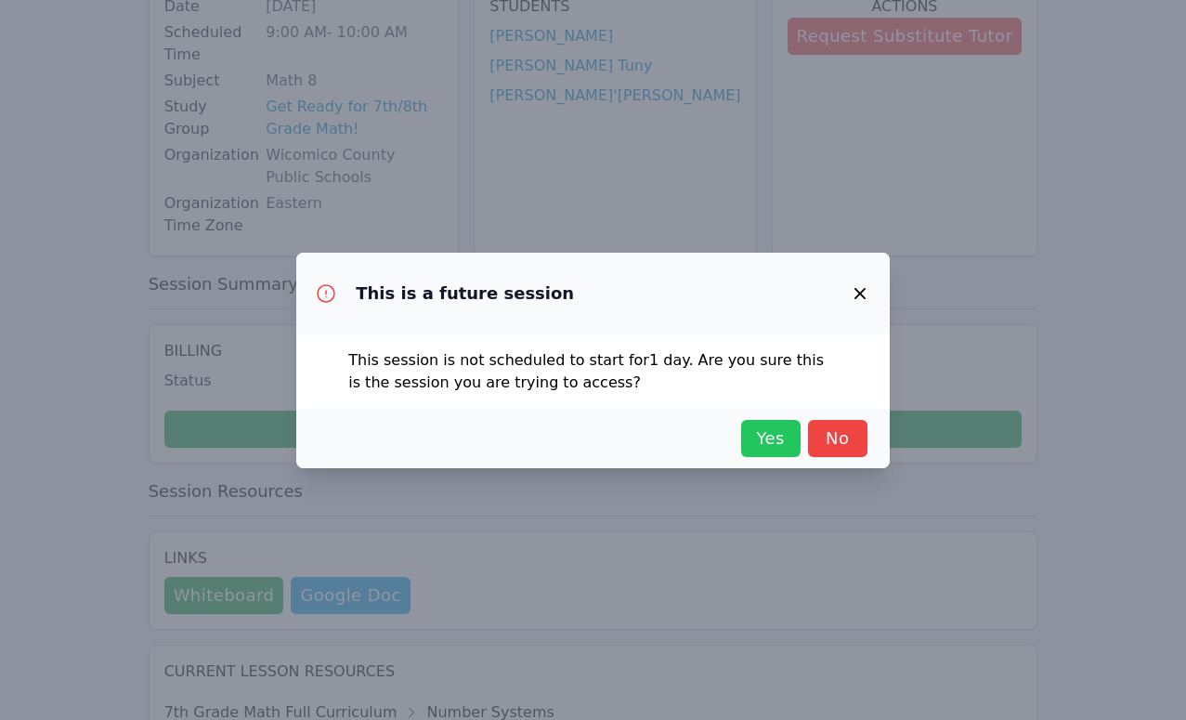
click at [752, 452] on button "Yes" at bounding box center [770, 438] width 59 height 37
